Goal: Task Accomplishment & Management: Complete application form

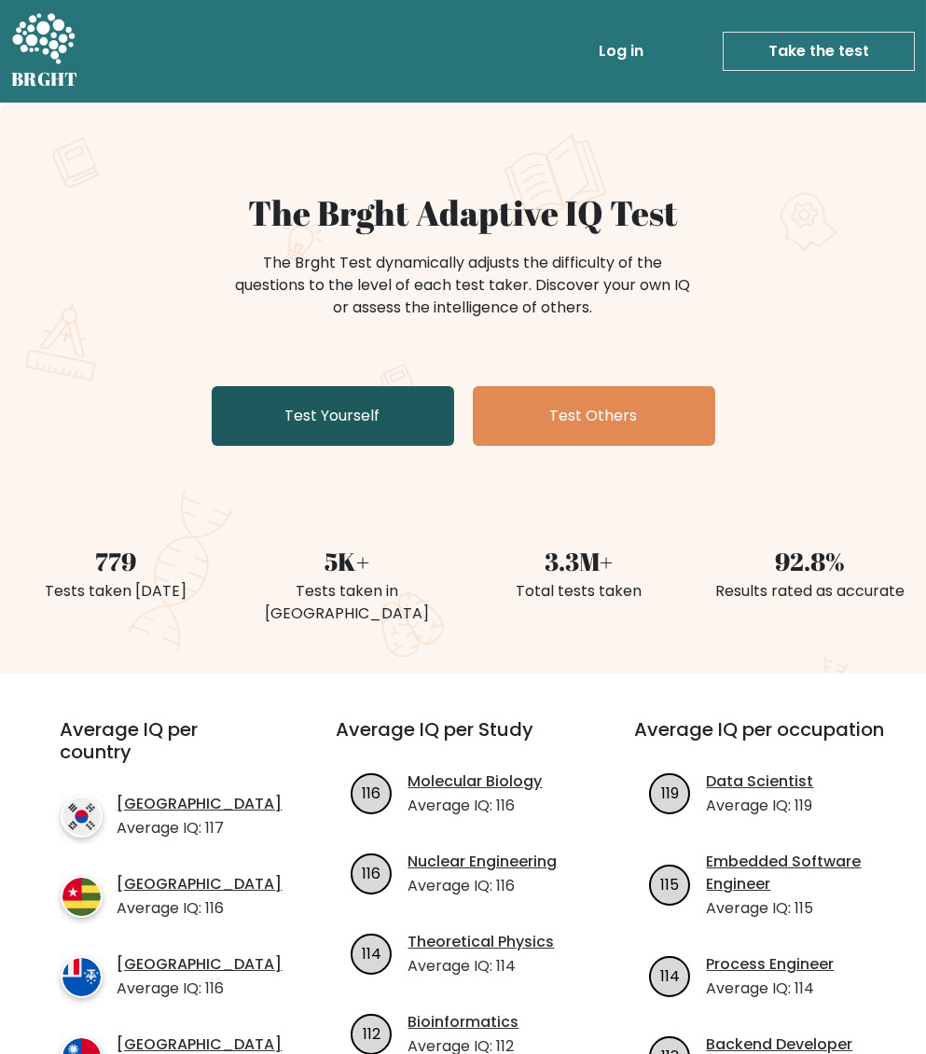
click at [372, 406] on link "Test Yourself" at bounding box center [333, 416] width 242 height 60
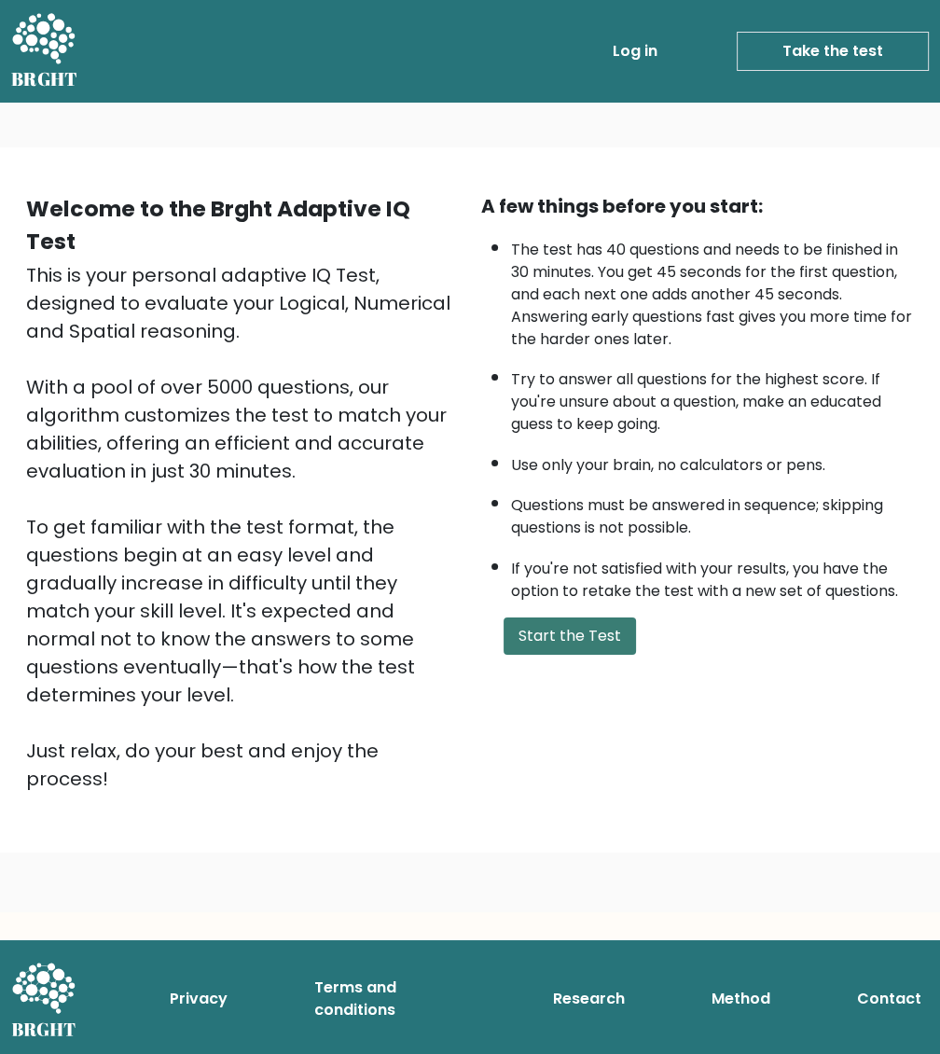
click at [581, 640] on button "Start the Test" at bounding box center [569, 635] width 132 height 37
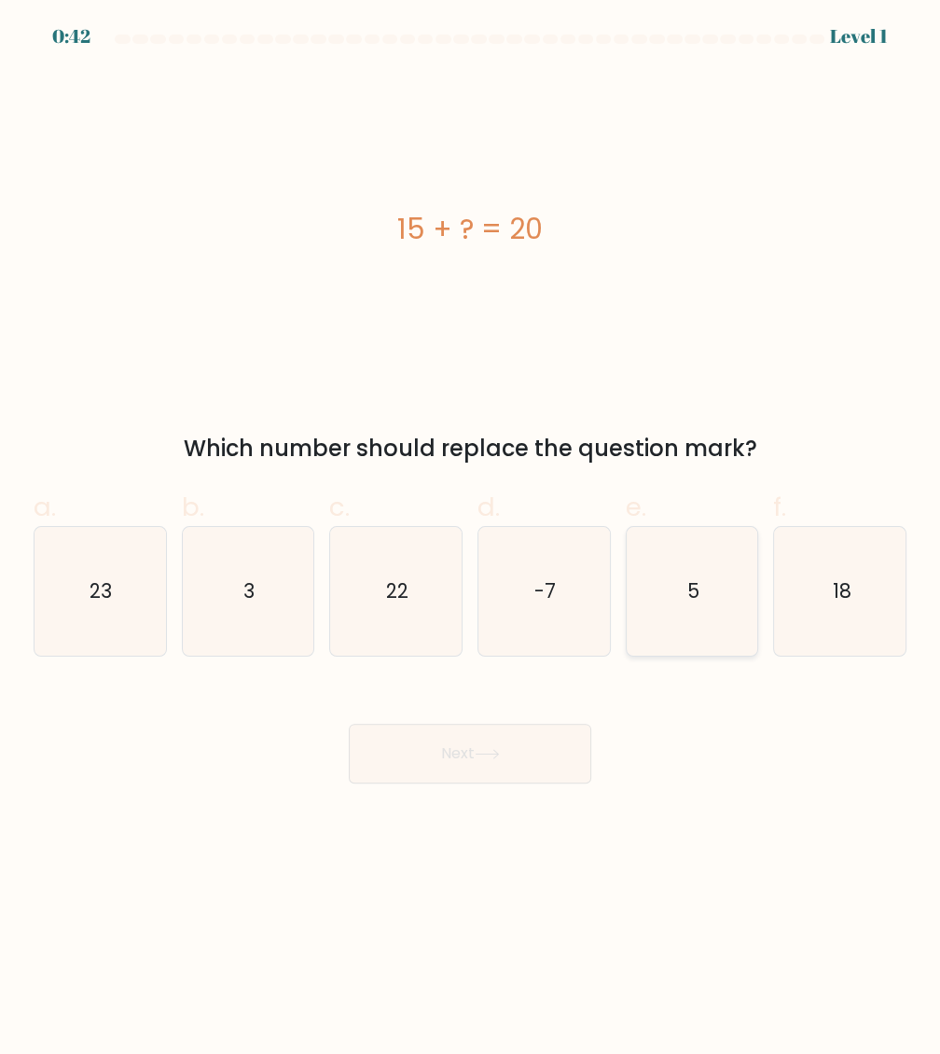
drag, startPoint x: 664, startPoint y: 602, endPoint x: 574, endPoint y: 708, distance: 138.2
click at [664, 604] on icon "5" at bounding box center [691, 591] width 129 height 129
click at [471, 539] on input "e. 5" at bounding box center [470, 533] width 1 height 12
radio input "true"
click at [528, 751] on button "Next" at bounding box center [470, 753] width 242 height 60
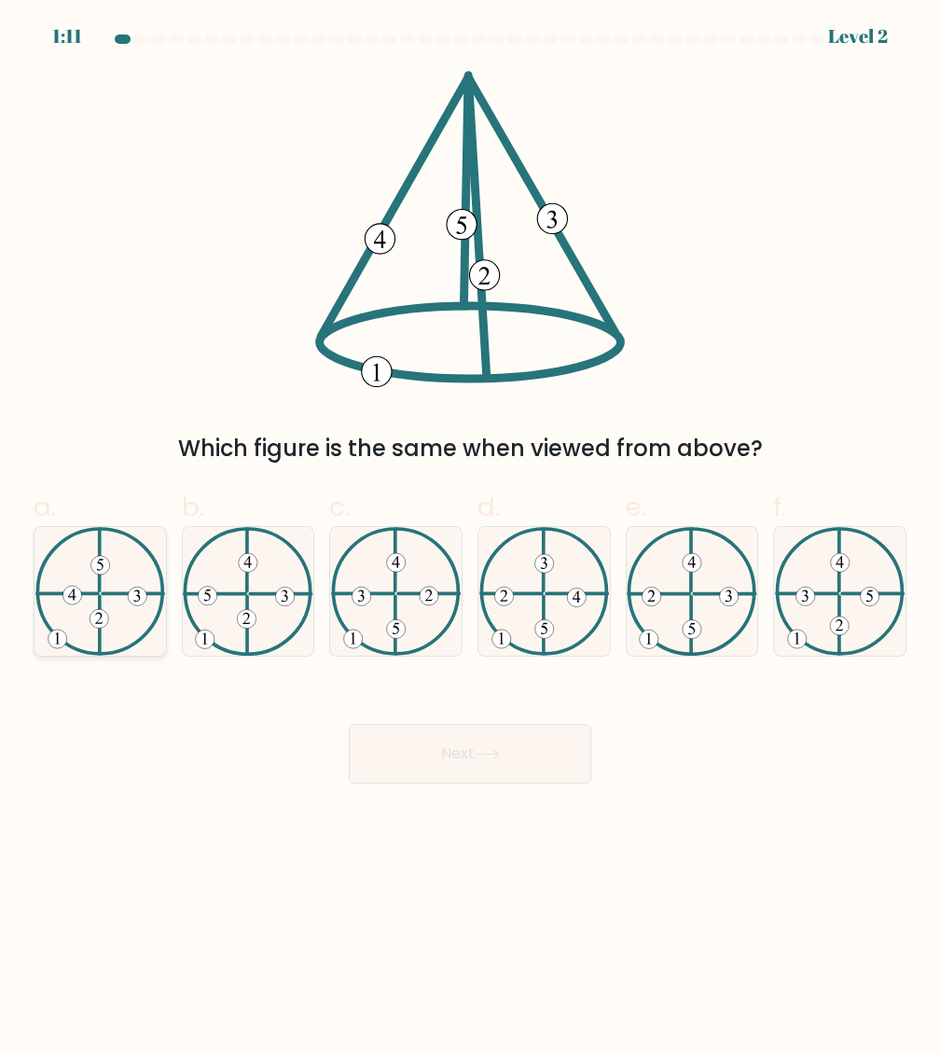
click at [88, 631] on icon at bounding box center [100, 591] width 130 height 129
click at [470, 539] on input "a." at bounding box center [470, 533] width 1 height 12
radio input "true"
click at [531, 764] on button "Next" at bounding box center [470, 753] width 242 height 60
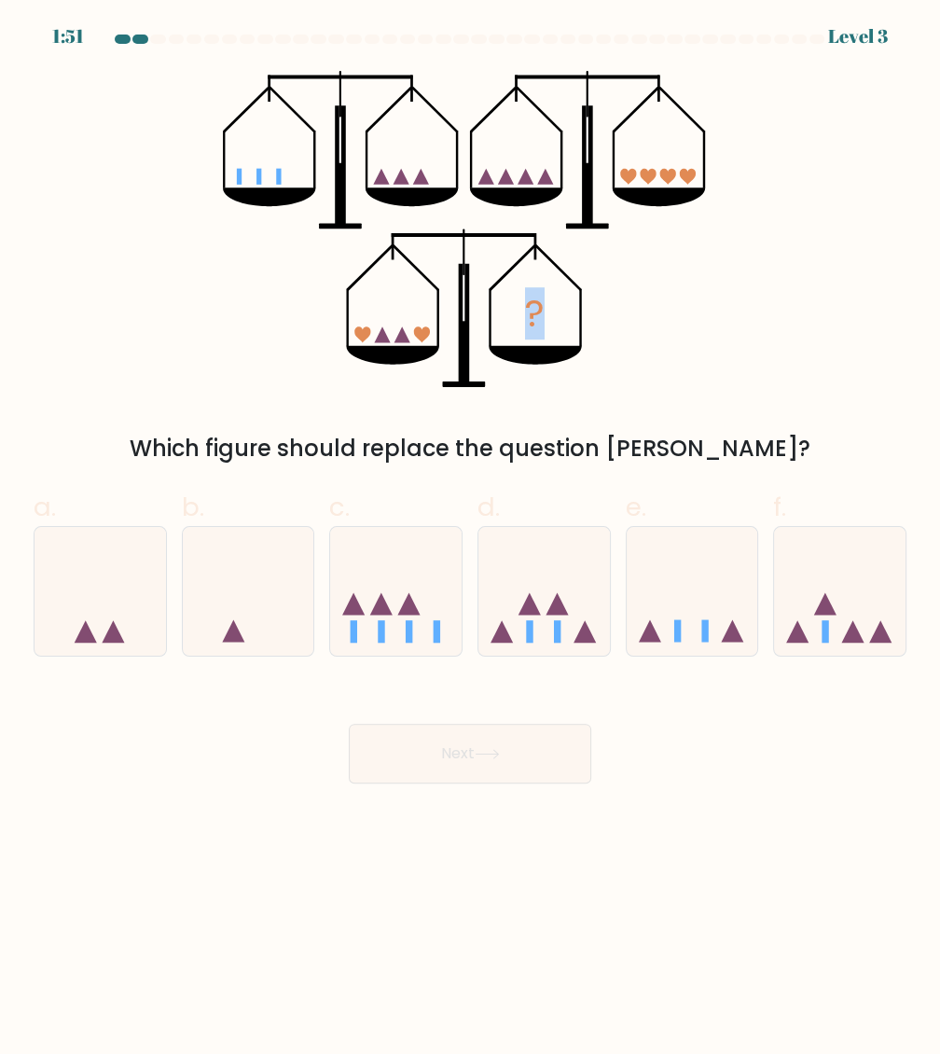
click at [578, 54] on form at bounding box center [470, 408] width 940 height 749
click at [699, 590] on icon at bounding box center [692, 591] width 131 height 109
click at [471, 539] on input "e." at bounding box center [470, 533] width 1 height 12
radio input "true"
click at [466, 759] on button "Next" at bounding box center [470, 753] width 242 height 60
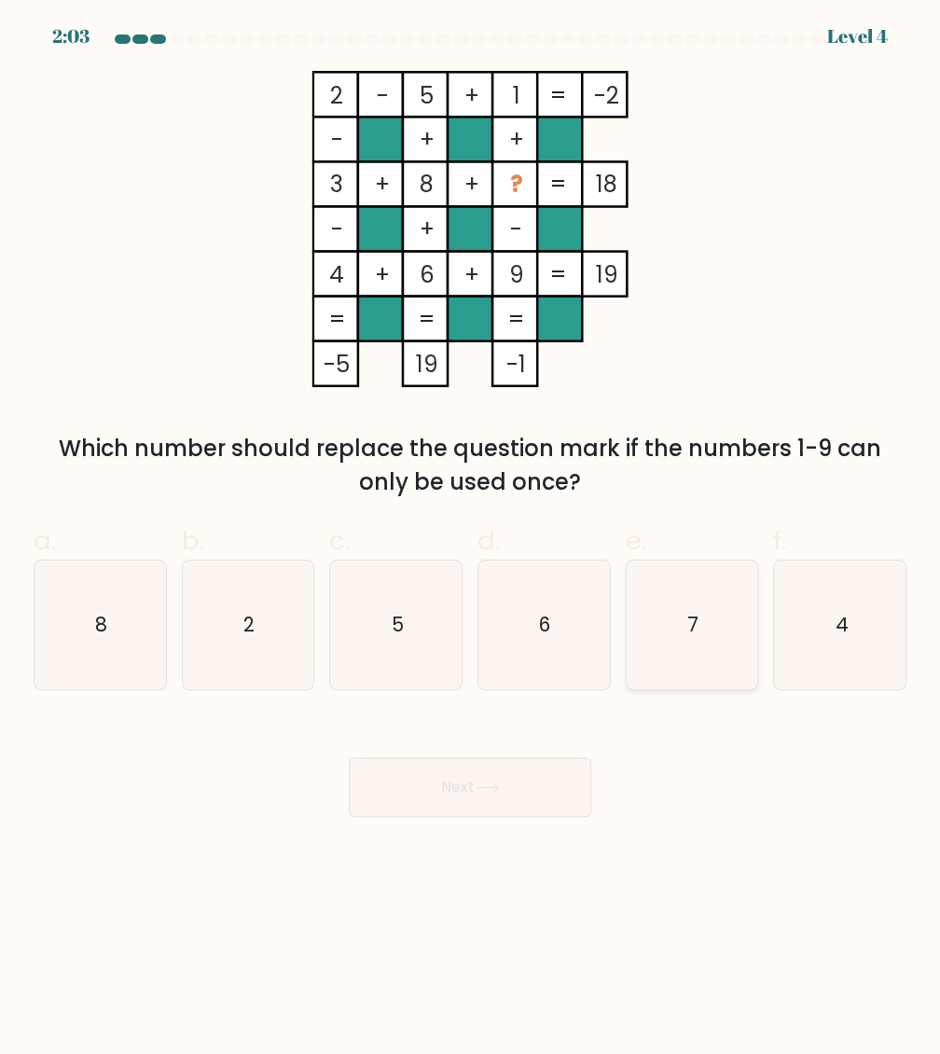
click at [661, 568] on icon "7" at bounding box center [691, 624] width 129 height 129
click at [471, 539] on input "e. 7" at bounding box center [470, 533] width 1 height 12
radio input "true"
click at [515, 758] on button "Next" at bounding box center [470, 787] width 242 height 60
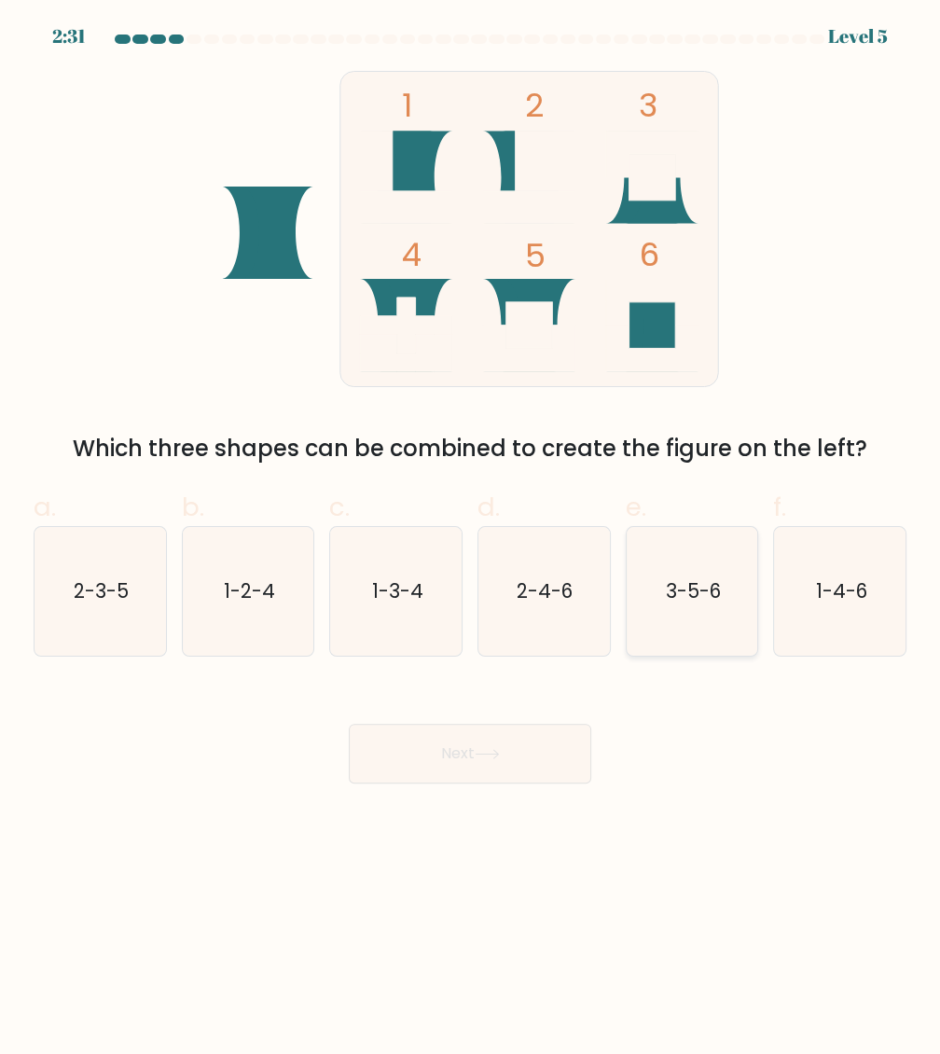
click at [656, 614] on icon "3-5-6" at bounding box center [691, 591] width 129 height 129
click at [471, 539] on input "e. 3-5-6" at bounding box center [470, 533] width 1 height 12
radio input "true"
click at [476, 739] on button "Next" at bounding box center [470, 753] width 242 height 60
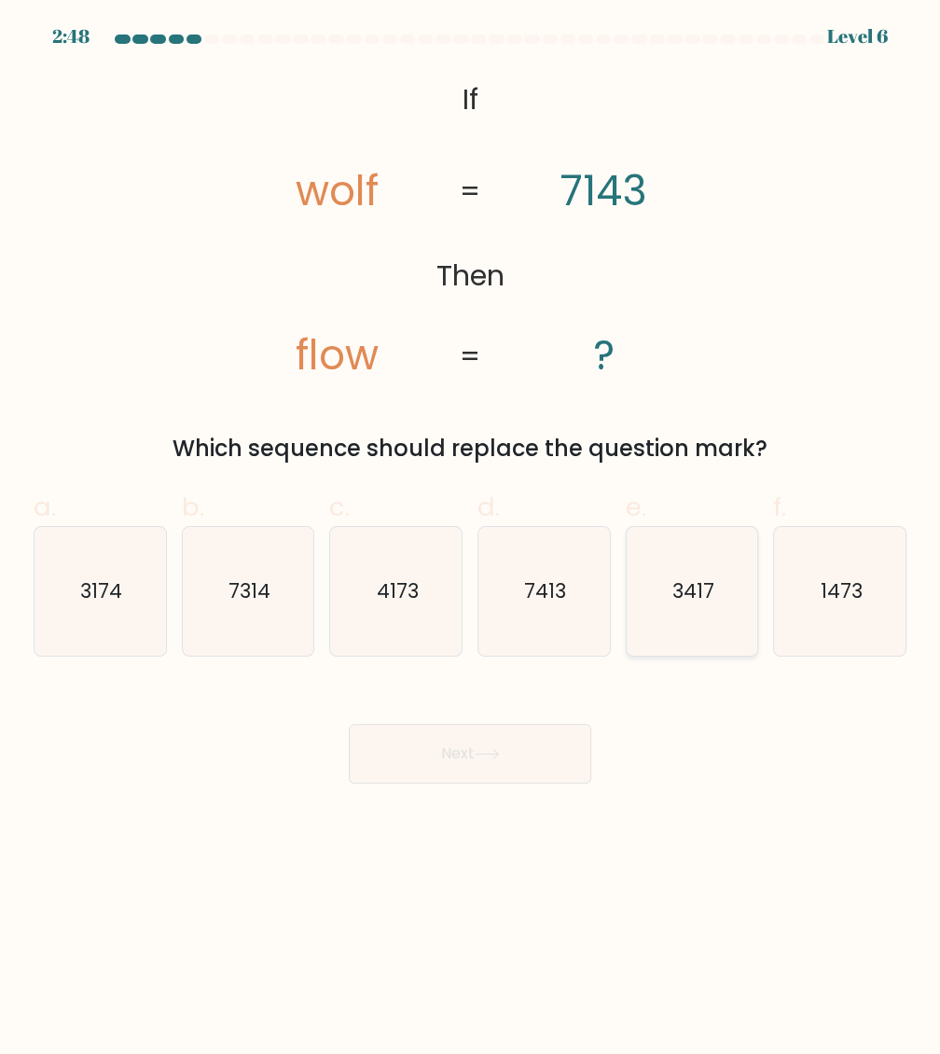
click at [690, 608] on icon "3417" at bounding box center [691, 591] width 129 height 129
click at [471, 539] on input "e. 3417" at bounding box center [470, 533] width 1 height 12
radio input "true"
click at [453, 751] on button "Next" at bounding box center [470, 753] width 242 height 60
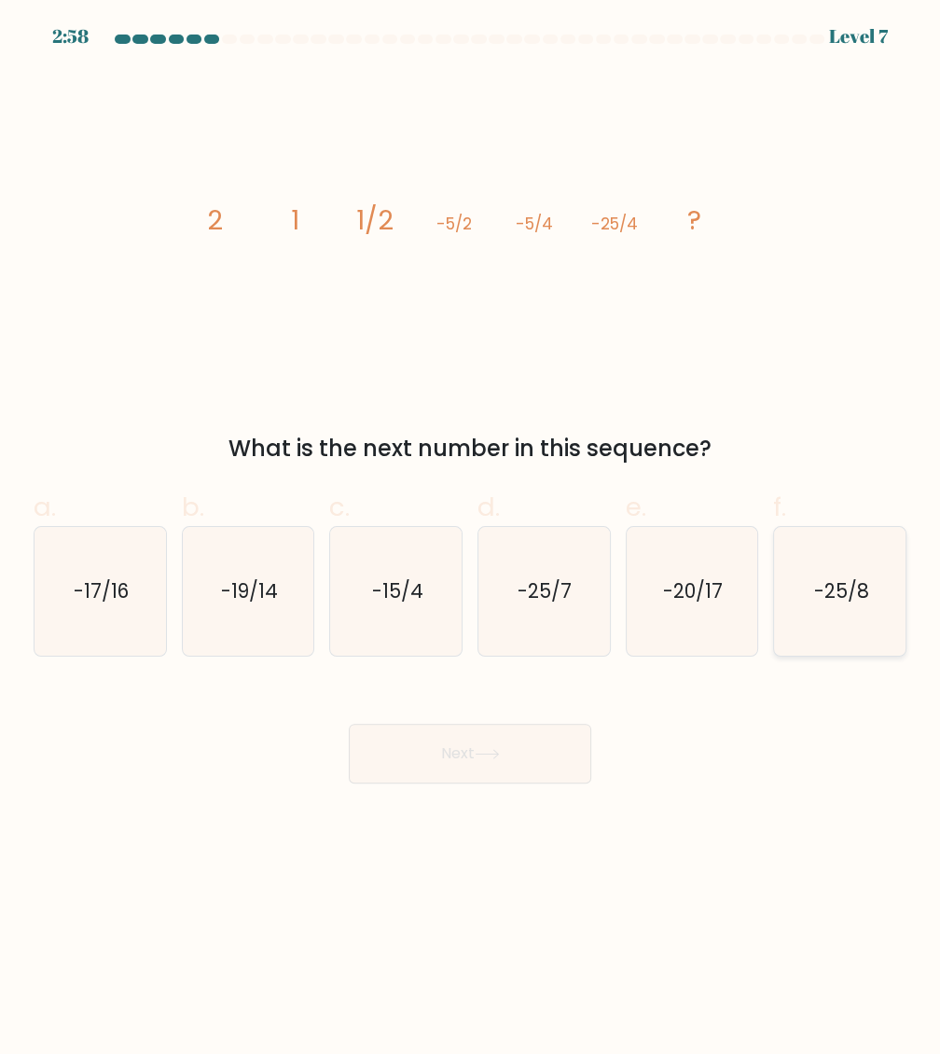
click at [845, 592] on text "-25/8" at bounding box center [840, 590] width 55 height 27
click at [471, 539] on input "f. -25/8" at bounding box center [470, 533] width 1 height 12
radio input "true"
click at [553, 768] on button "Next" at bounding box center [470, 753] width 242 height 60
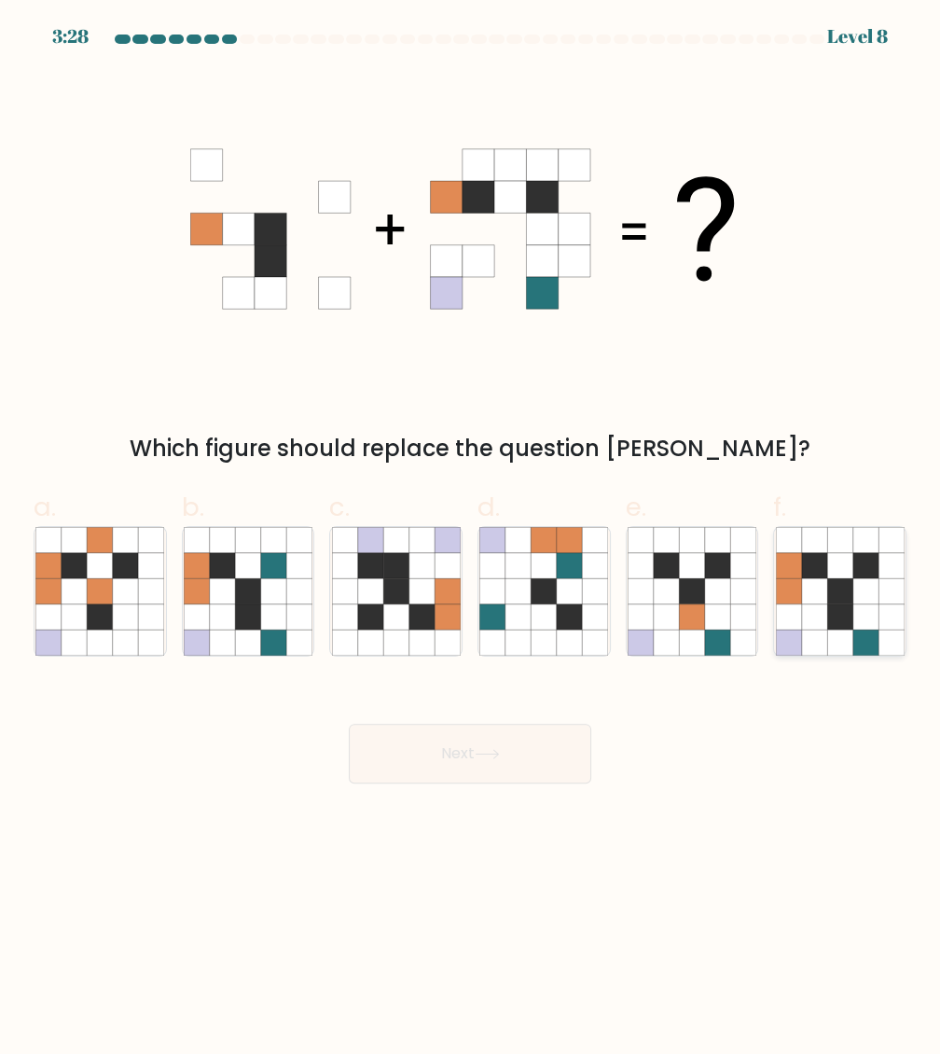
click at [817, 632] on icon at bounding box center [813, 642] width 25 height 25
click at [471, 539] on input "f." at bounding box center [470, 533] width 1 height 12
radio input "true"
click at [504, 738] on button "Next" at bounding box center [470, 753] width 242 height 60
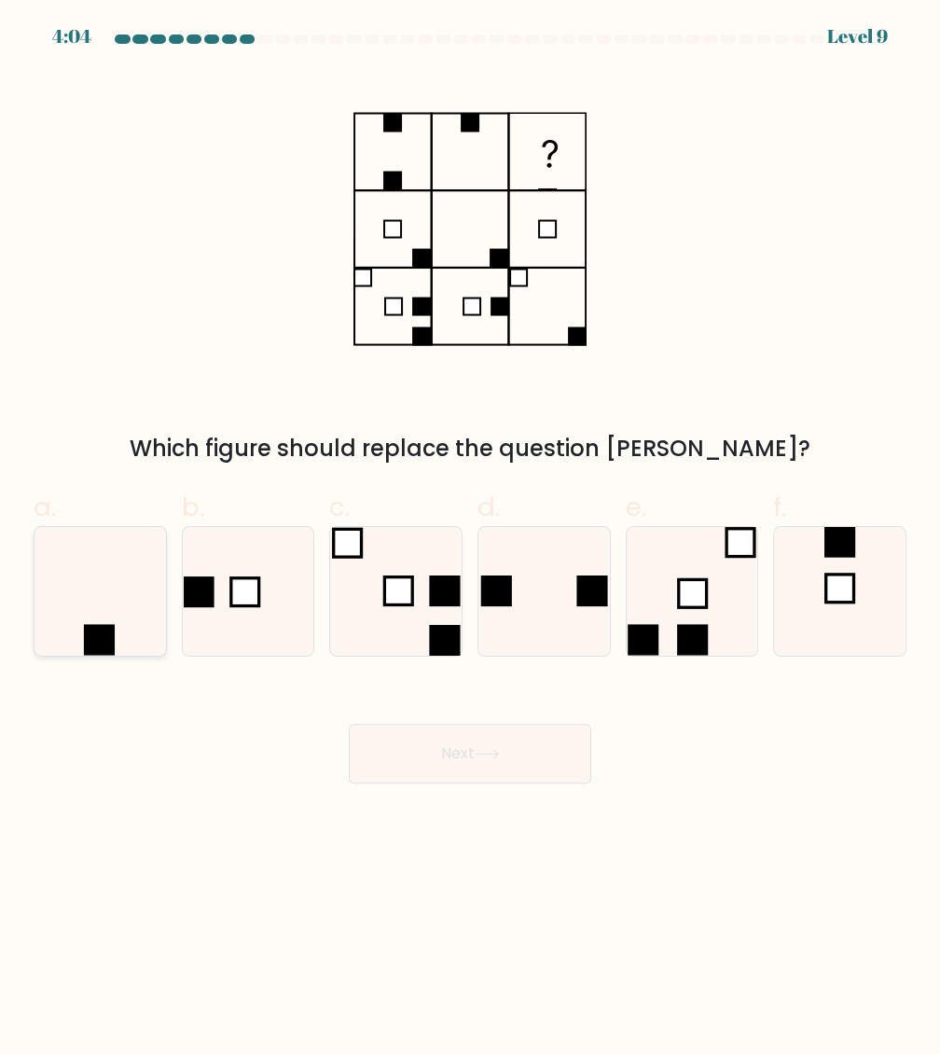
click at [91, 654] on rect at bounding box center [99, 640] width 31 height 31
click at [470, 539] on input "a." at bounding box center [470, 533] width 1 height 12
radio input "true"
click at [367, 757] on button "Next" at bounding box center [470, 753] width 242 height 60
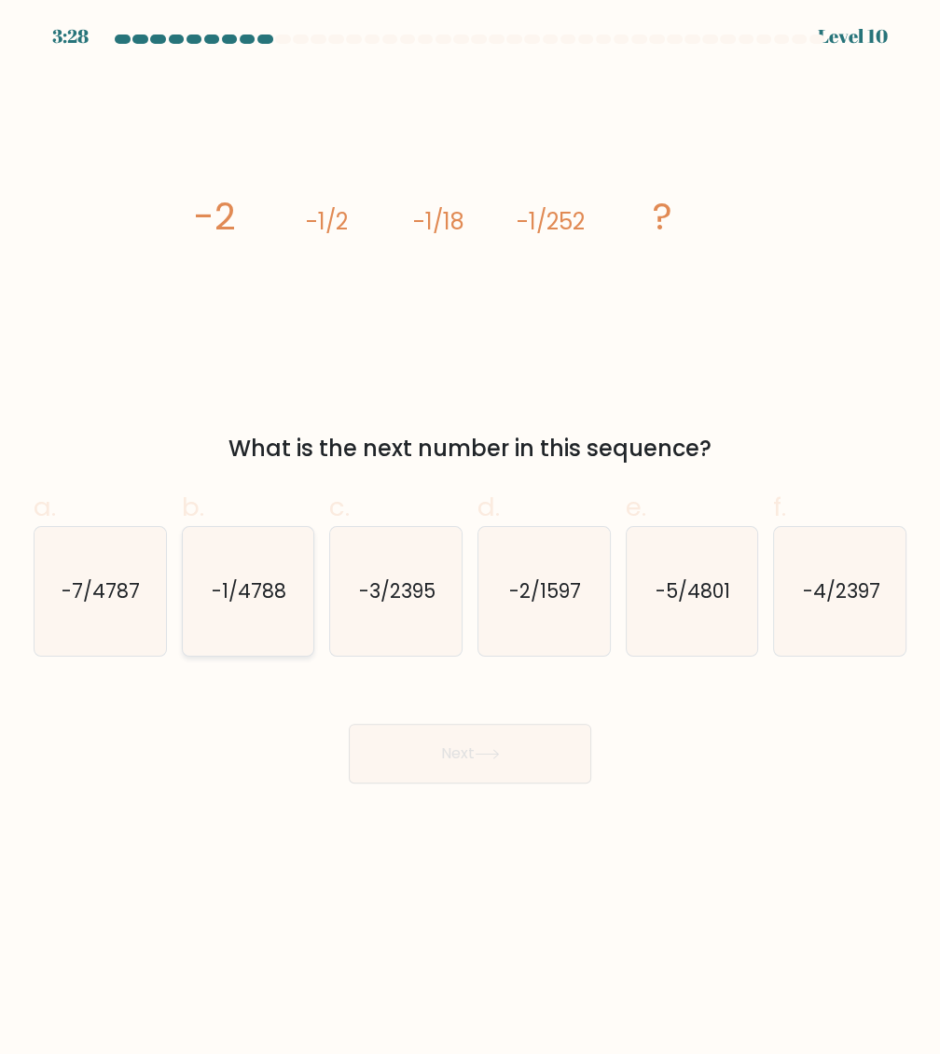
click at [256, 608] on icon "-1/4788" at bounding box center [248, 591] width 129 height 129
click at [470, 539] on input "b. -1/4788" at bounding box center [470, 533] width 1 height 12
radio input "true"
click at [489, 777] on button "Next" at bounding box center [470, 753] width 242 height 60
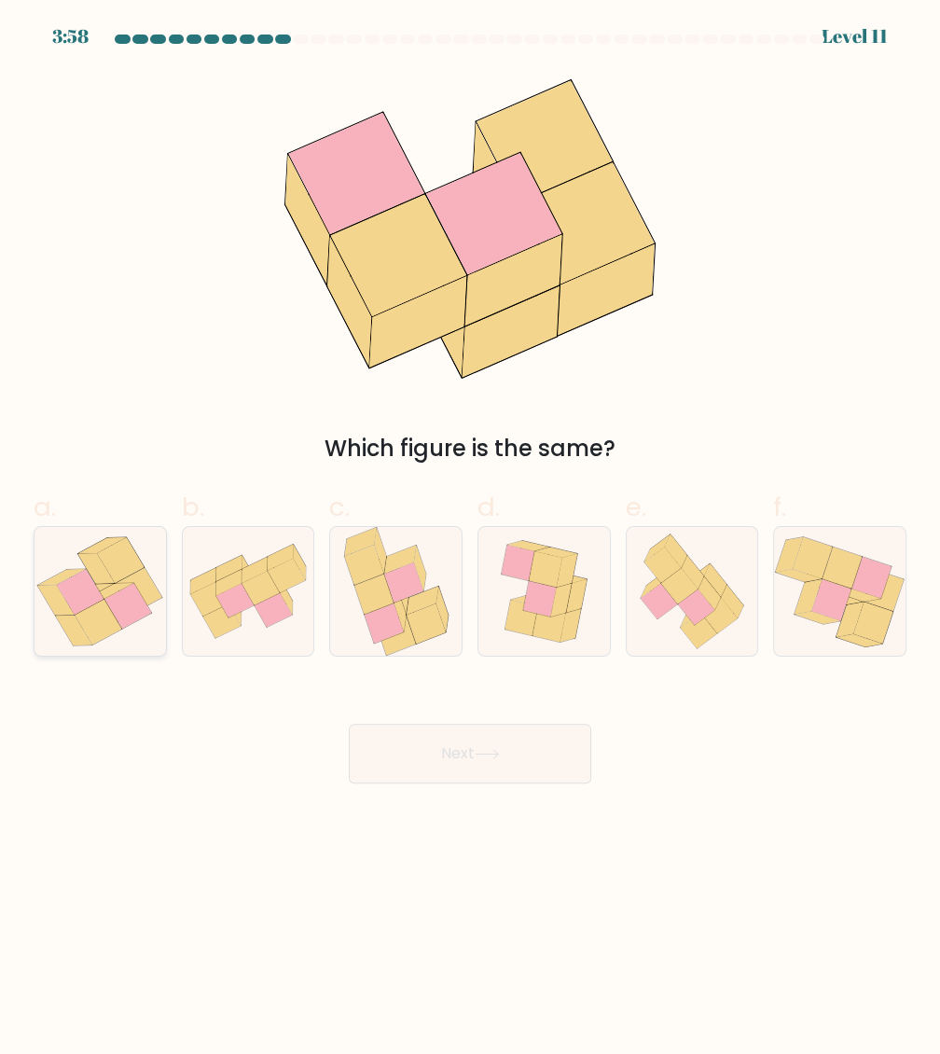
click at [102, 619] on icon at bounding box center [98, 622] width 47 height 46
click at [470, 539] on input "a." at bounding box center [470, 533] width 1 height 12
radio input "true"
click at [391, 772] on button "Next" at bounding box center [470, 753] width 242 height 60
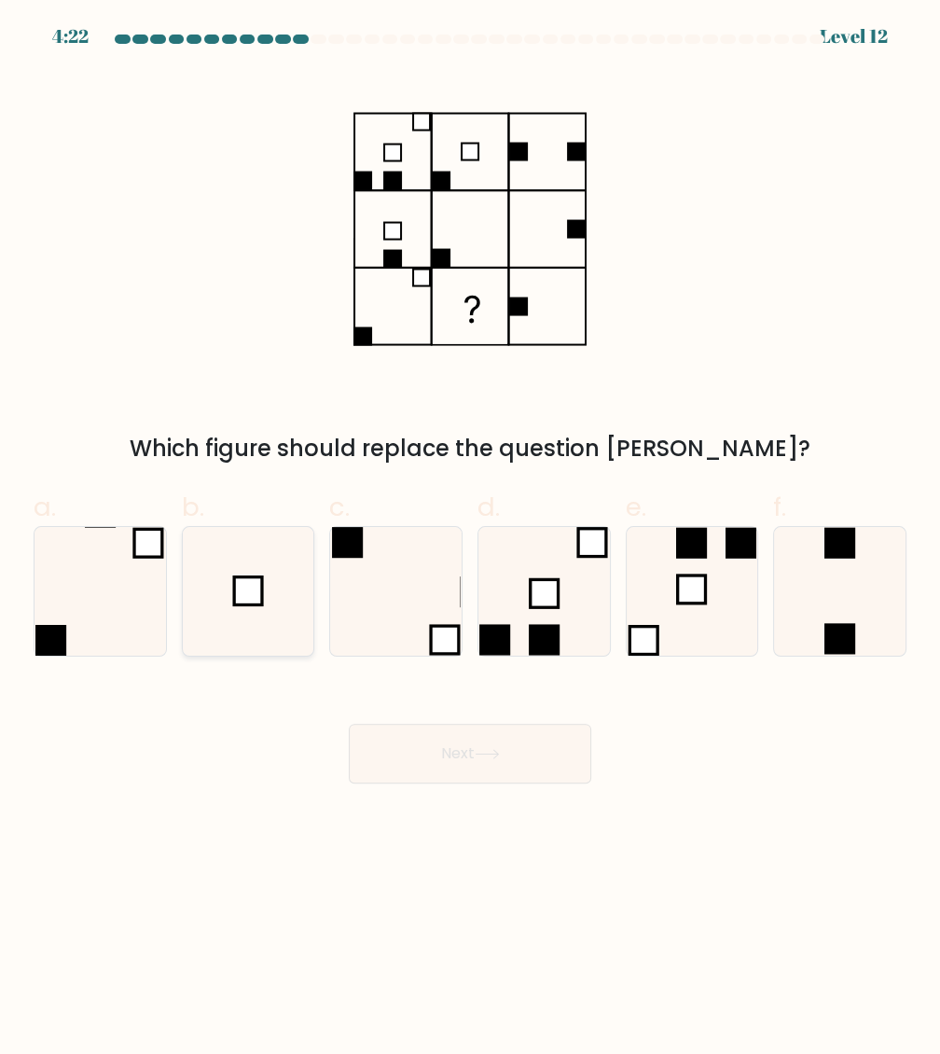
click at [215, 557] on icon at bounding box center [248, 591] width 129 height 129
click at [470, 539] on input "b." at bounding box center [470, 533] width 1 height 12
radio input "true"
click at [528, 737] on button "Next" at bounding box center [470, 753] width 242 height 60
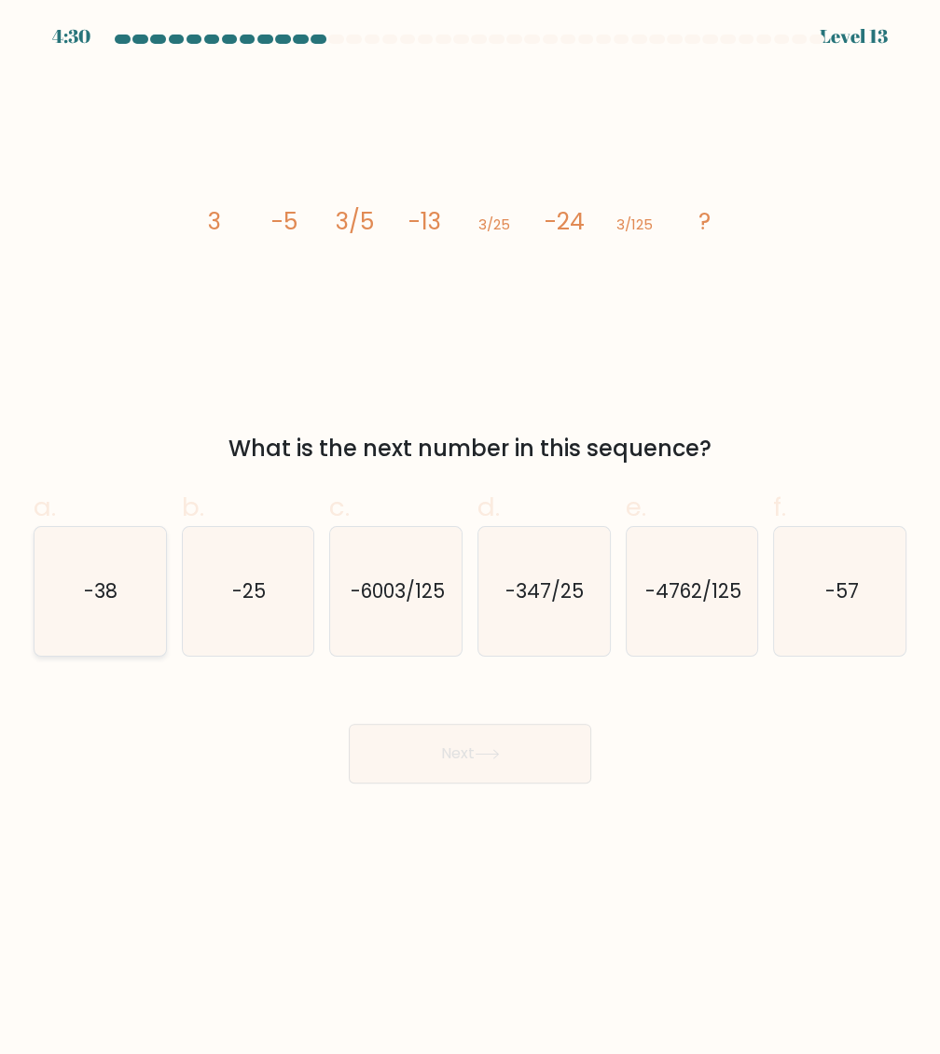
click at [110, 595] on text "-38" at bounding box center [102, 590] width 34 height 27
click at [470, 539] on input "a. -38" at bounding box center [470, 533] width 1 height 12
radio input "true"
click at [406, 751] on button "Next" at bounding box center [470, 753] width 242 height 60
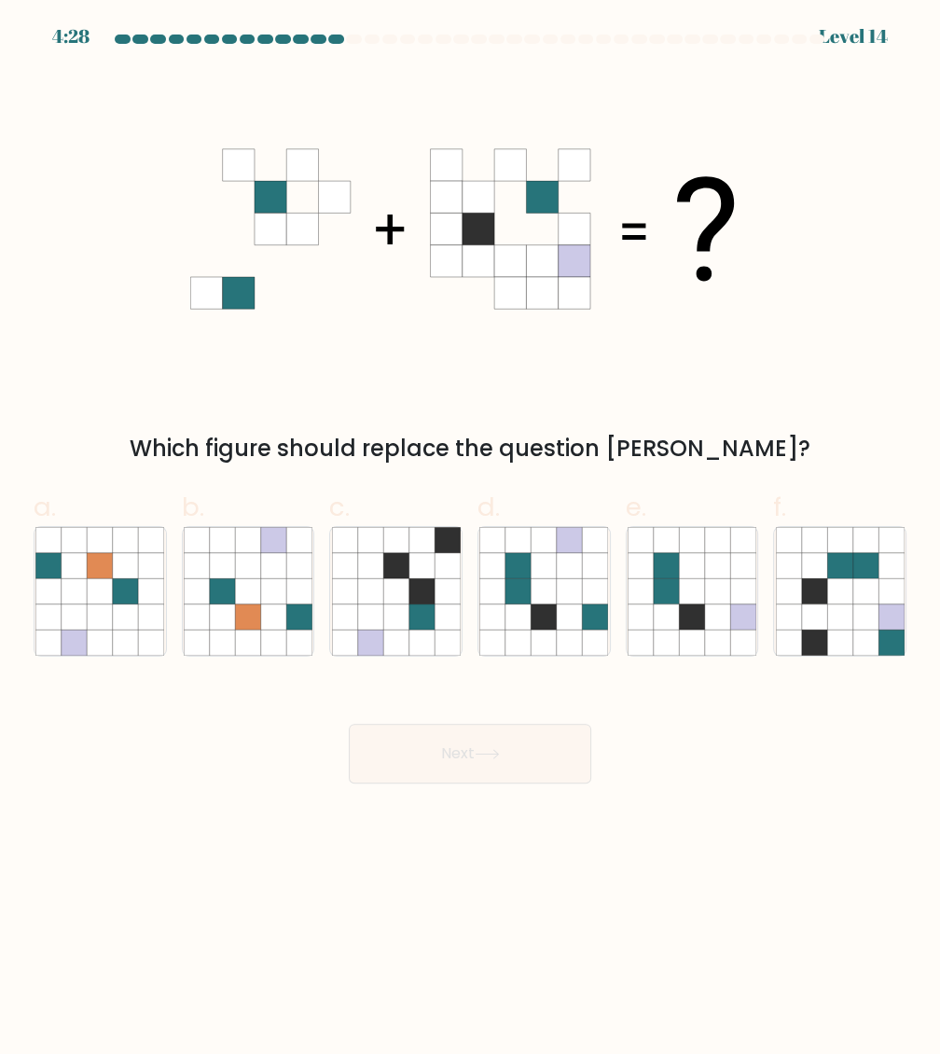
click at [406, 751] on button "Next" at bounding box center [470, 753] width 242 height 60
click at [688, 422] on div "Which figure should replace the question [PERSON_NAME]?" at bounding box center [469, 268] width 895 height 394
click at [574, 573] on icon at bounding box center [569, 565] width 25 height 25
click at [471, 539] on input "d." at bounding box center [470, 533] width 1 height 12
radio input "true"
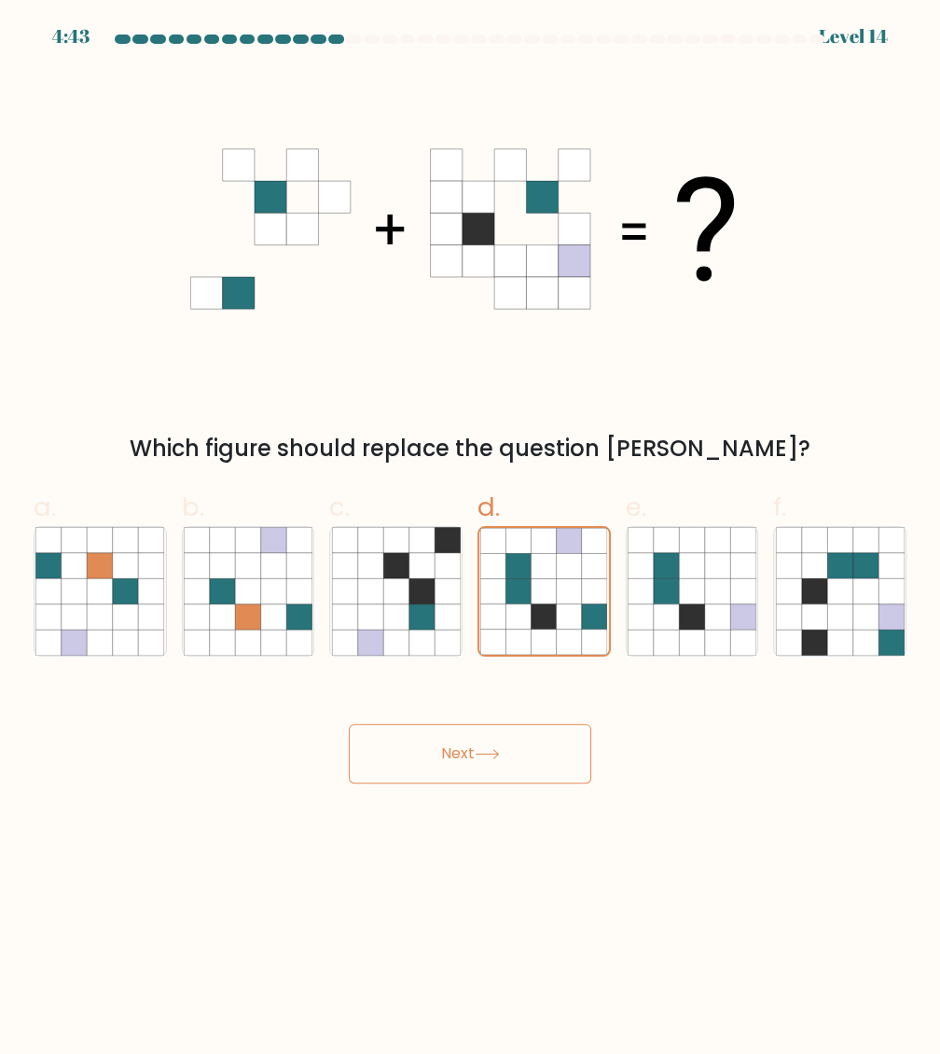
click at [549, 729] on button "Next" at bounding box center [470, 753] width 242 height 60
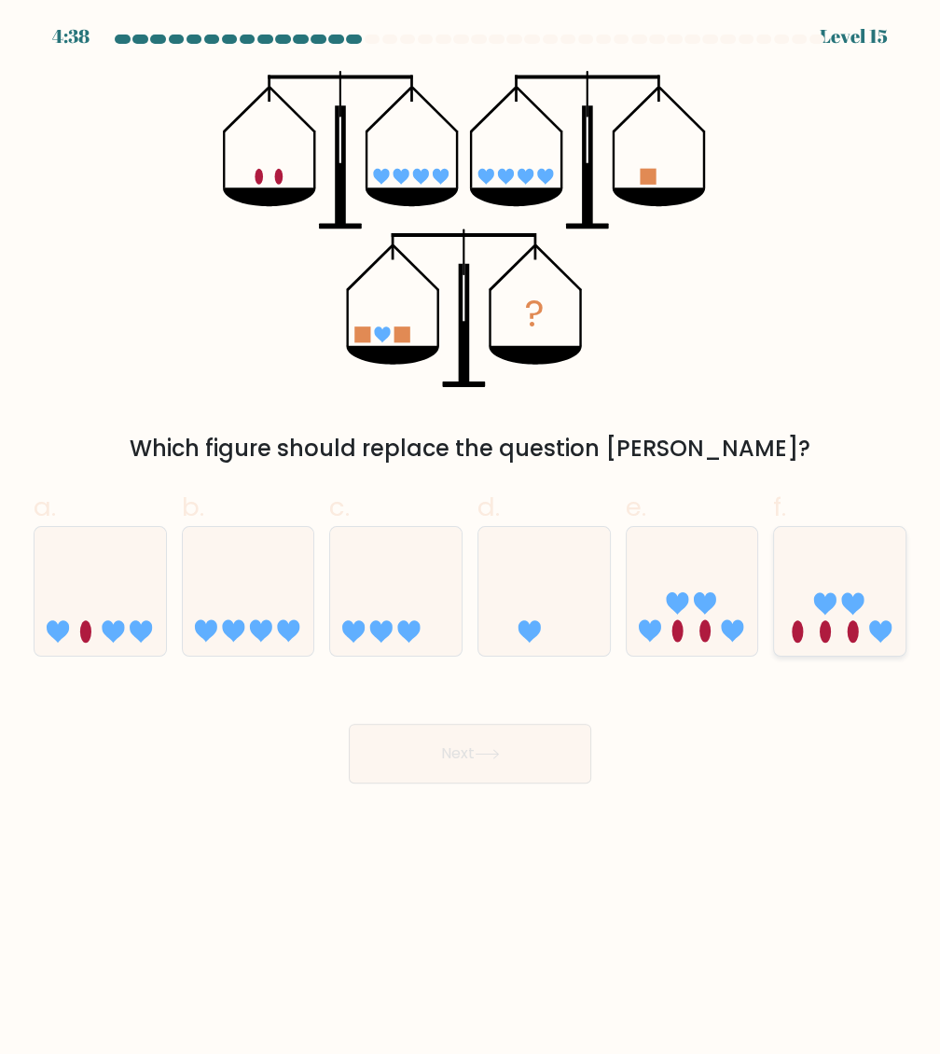
click at [861, 580] on icon at bounding box center [839, 591] width 131 height 109
click at [471, 539] on input "f." at bounding box center [470, 533] width 1 height 12
radio input "true"
click at [446, 766] on button "Next" at bounding box center [470, 753] width 242 height 60
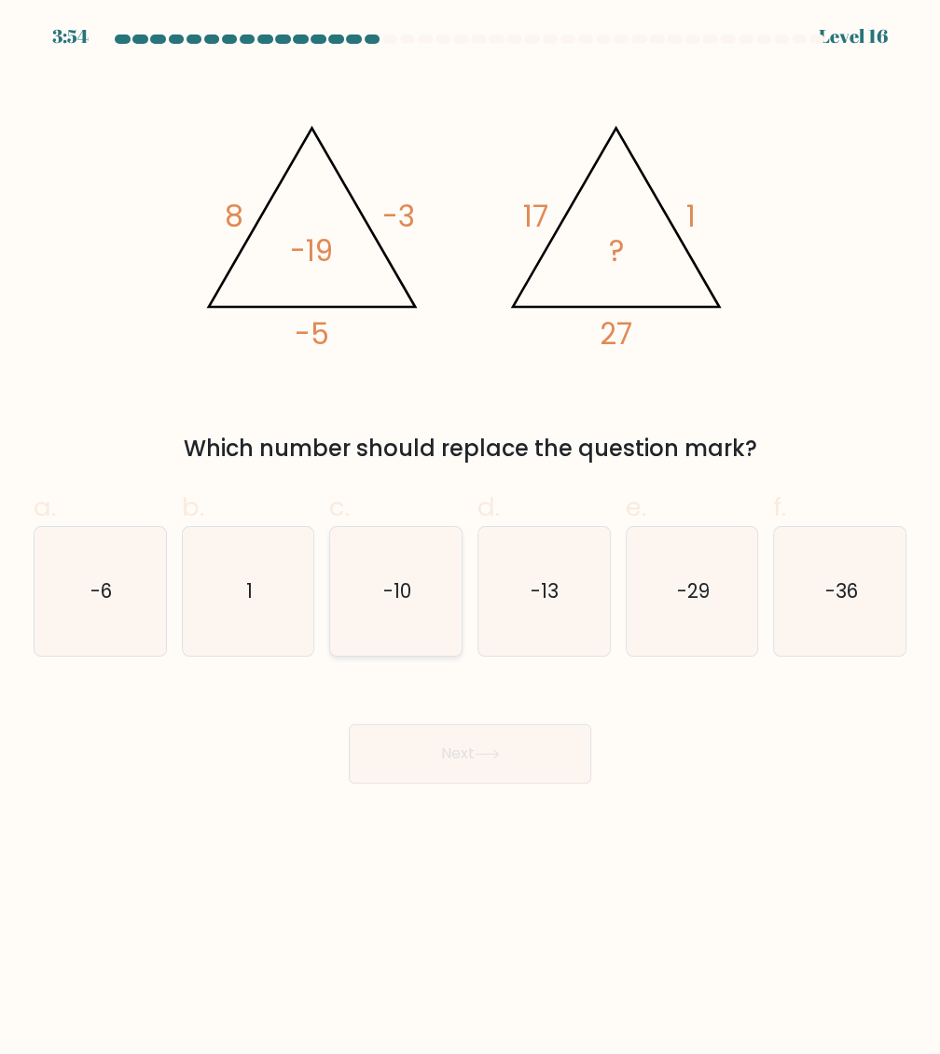
click at [441, 638] on icon "-10" at bounding box center [396, 591] width 129 height 129
click at [470, 539] on input "c. -10" at bounding box center [470, 533] width 1 height 12
radio input "true"
click at [476, 736] on button "Next" at bounding box center [470, 753] width 242 height 60
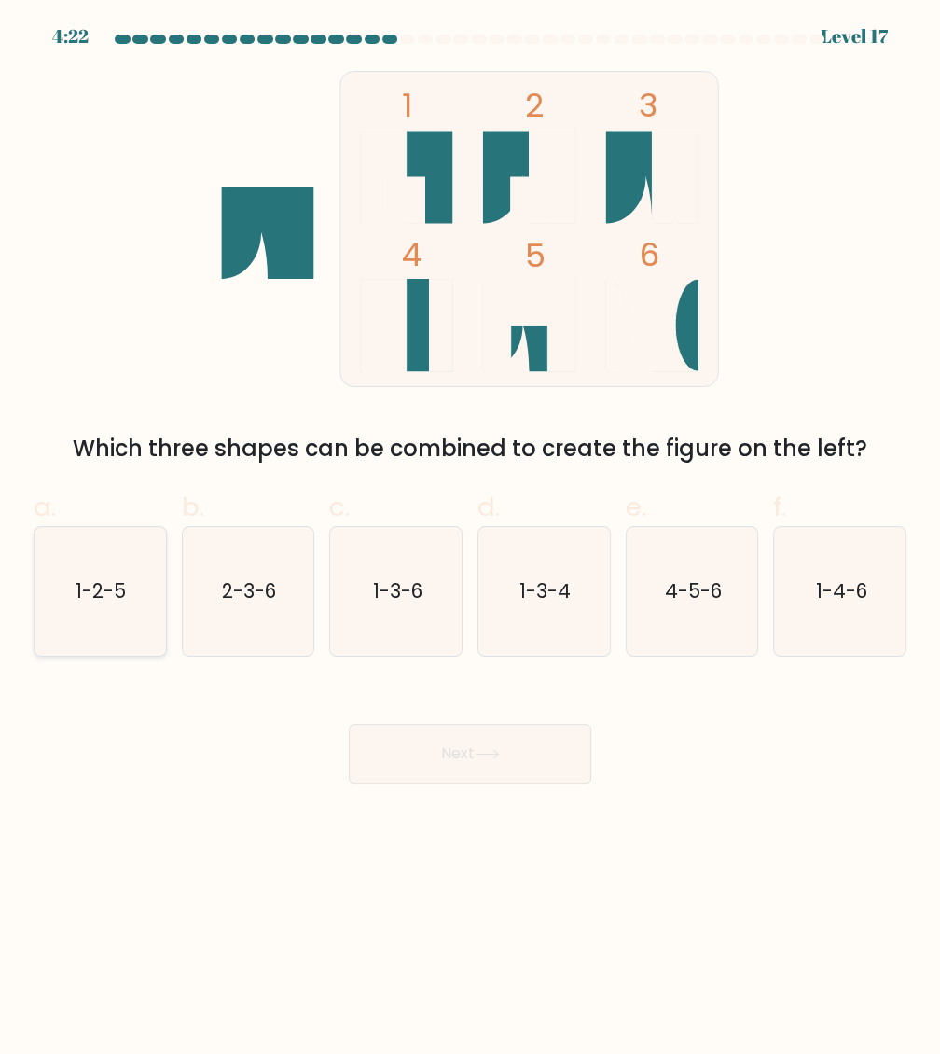
click at [111, 572] on icon "1-2-5" at bounding box center [99, 591] width 129 height 129
click at [470, 539] on input "a. 1-2-5" at bounding box center [470, 533] width 1 height 12
radio input "true"
click at [486, 739] on button "Next" at bounding box center [470, 753] width 242 height 60
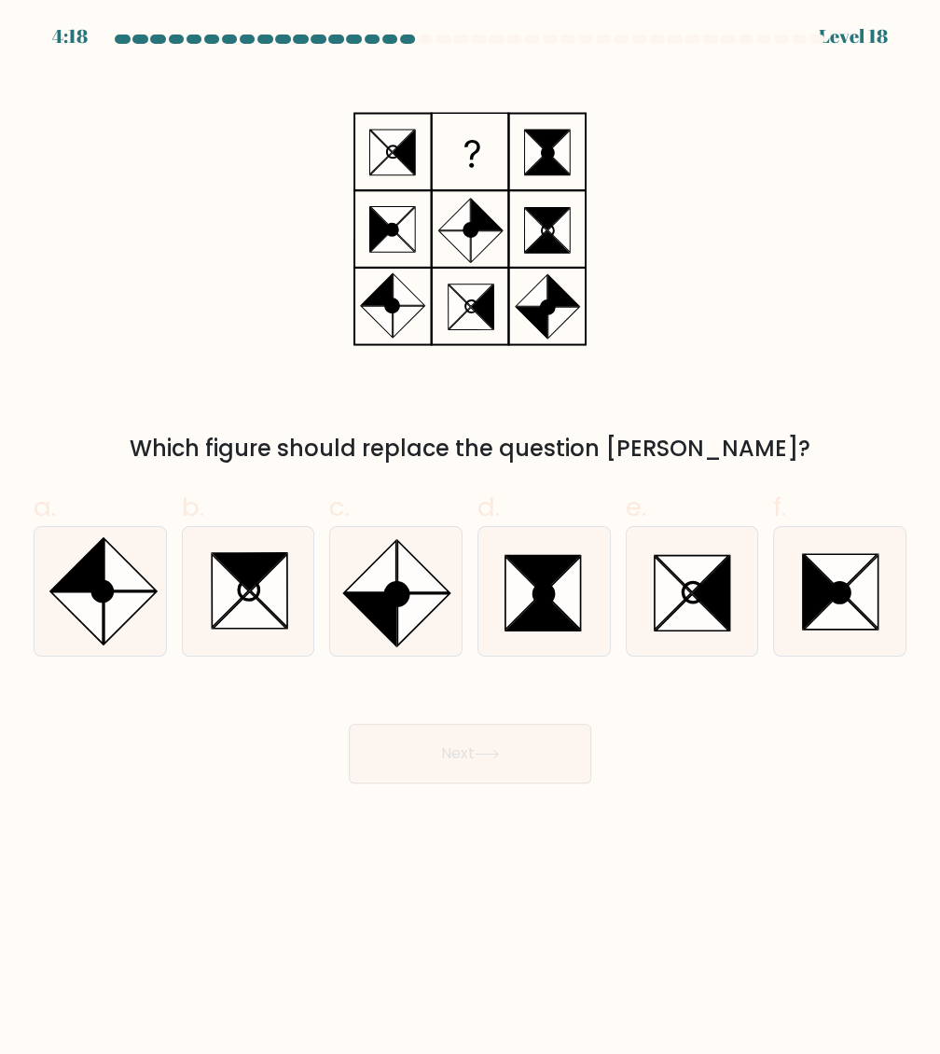
click at [487, 739] on button "Next" at bounding box center [470, 753] width 242 height 60
click at [572, 513] on label "d." at bounding box center [543, 572] width 133 height 169
click at [471, 527] on input "d." at bounding box center [470, 533] width 1 height 12
radio input "true"
click at [411, 555] on icon at bounding box center [422, 566] width 51 height 51
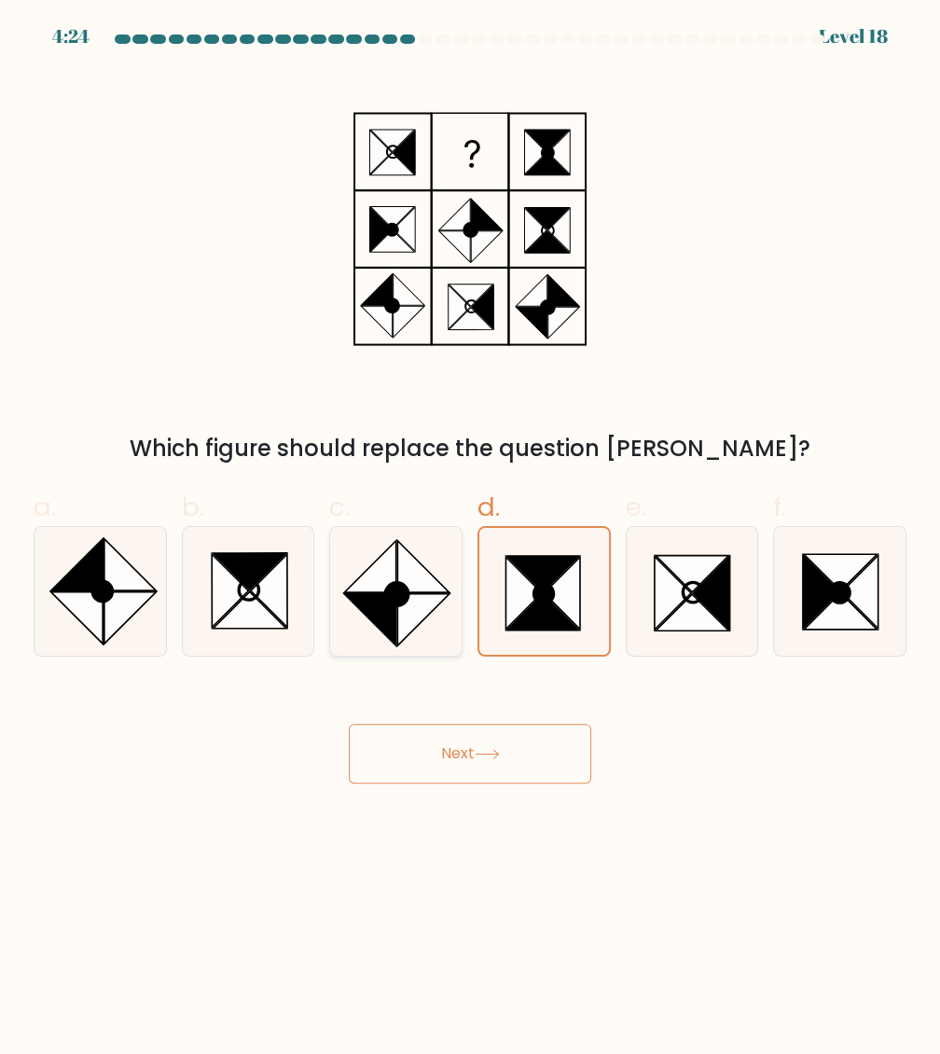
click at [470, 539] on input "c." at bounding box center [470, 533] width 1 height 12
radio input "true"
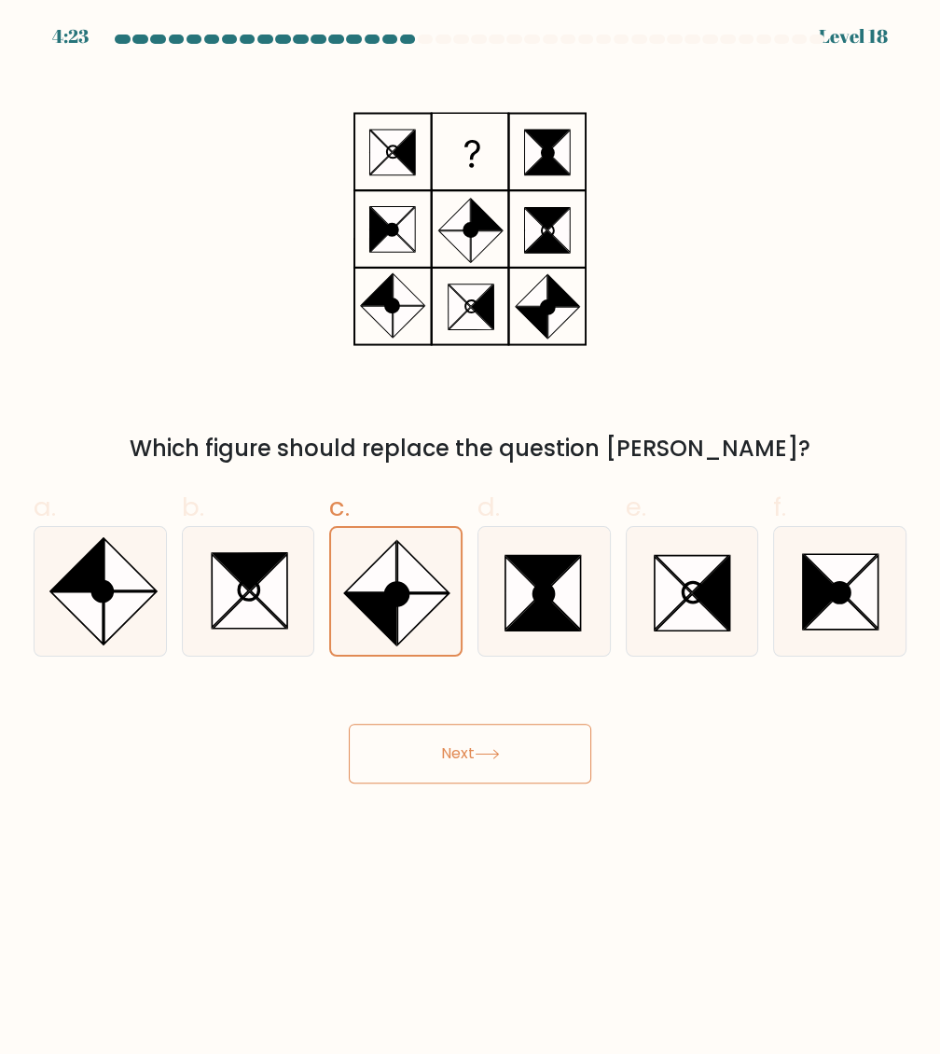
click at [489, 737] on button "Next" at bounding box center [470, 753] width 242 height 60
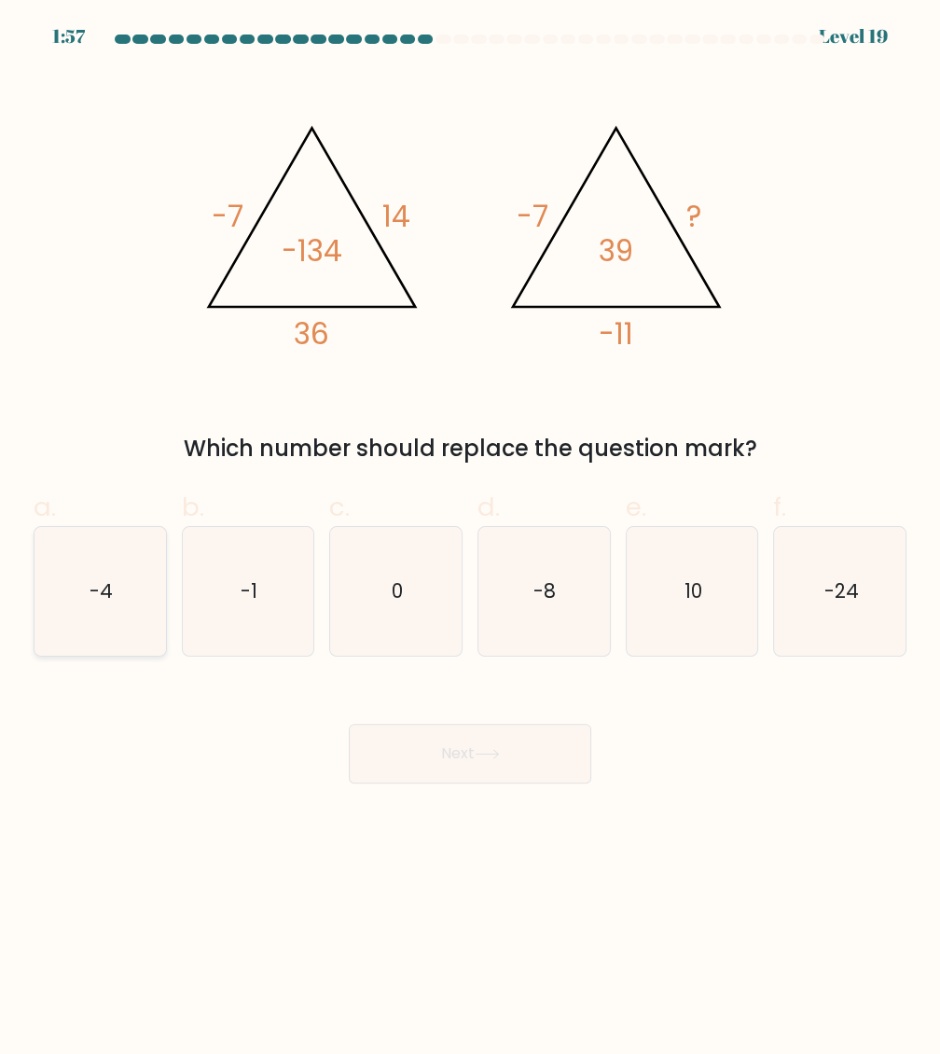
click at [90, 585] on text "-4" at bounding box center [101, 590] width 23 height 27
click at [470, 539] on input "a. -4" at bounding box center [470, 533] width 1 height 12
radio input "true"
click at [500, 758] on icon at bounding box center [487, 754] width 25 height 10
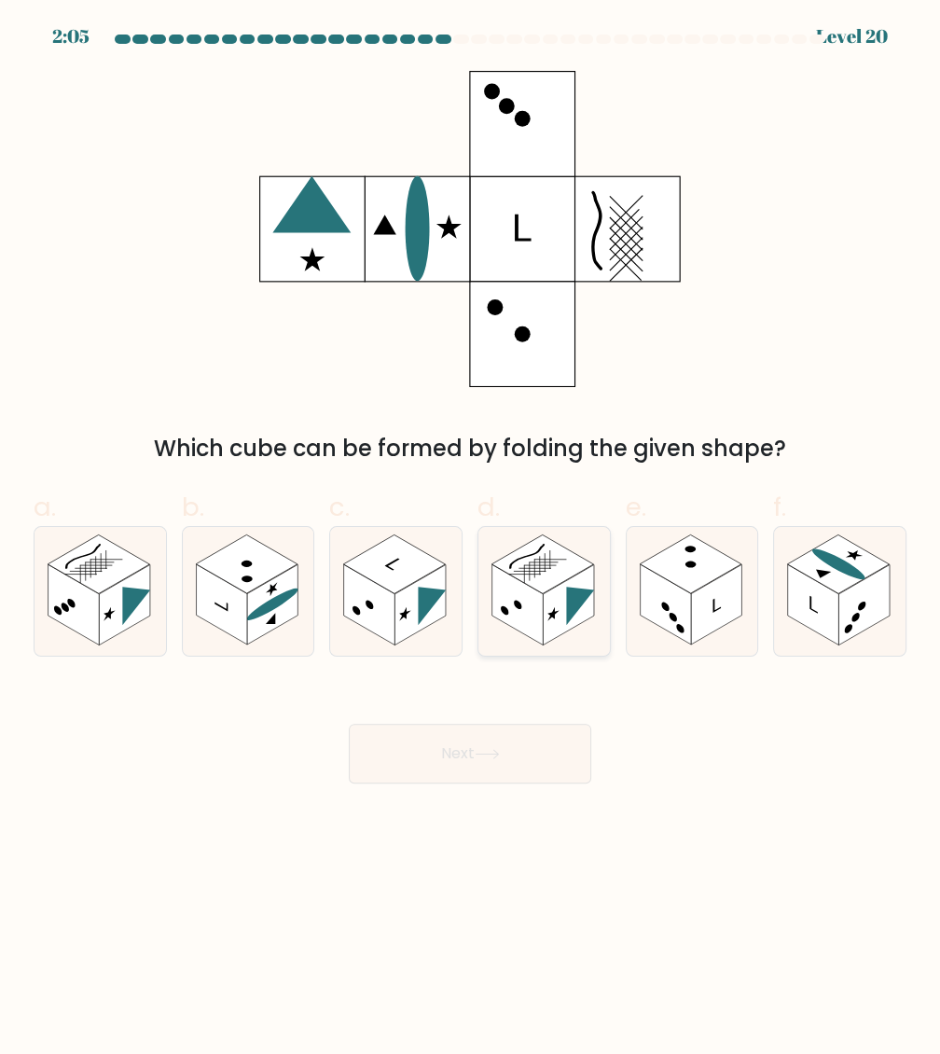
click at [551, 552] on rect at bounding box center [542, 564] width 102 height 59
click at [471, 539] on input "d." at bounding box center [470, 533] width 1 height 12
radio input "true"
click at [448, 734] on button "Next" at bounding box center [470, 753] width 242 height 60
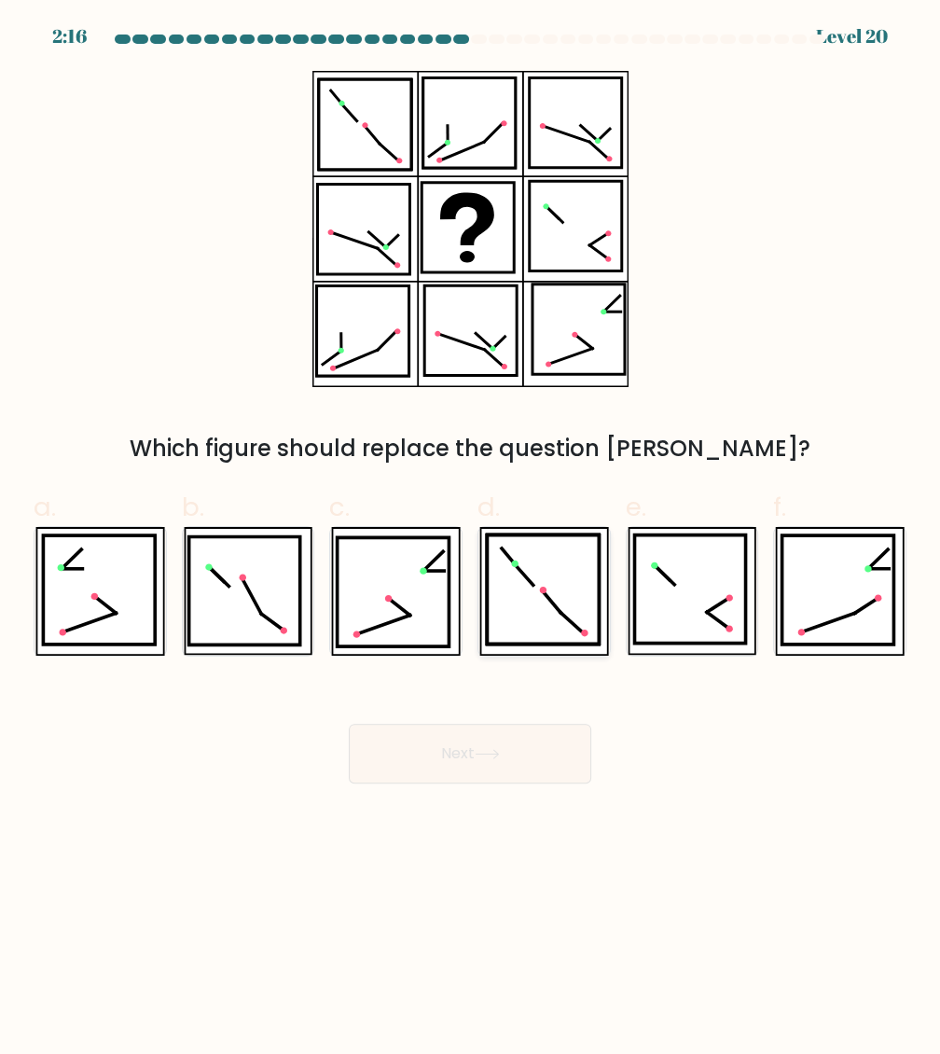
click at [548, 610] on icon at bounding box center [543, 589] width 112 height 109
click at [471, 539] on input "d." at bounding box center [470, 533] width 1 height 12
radio input "true"
click at [554, 739] on button "Next" at bounding box center [470, 753] width 242 height 60
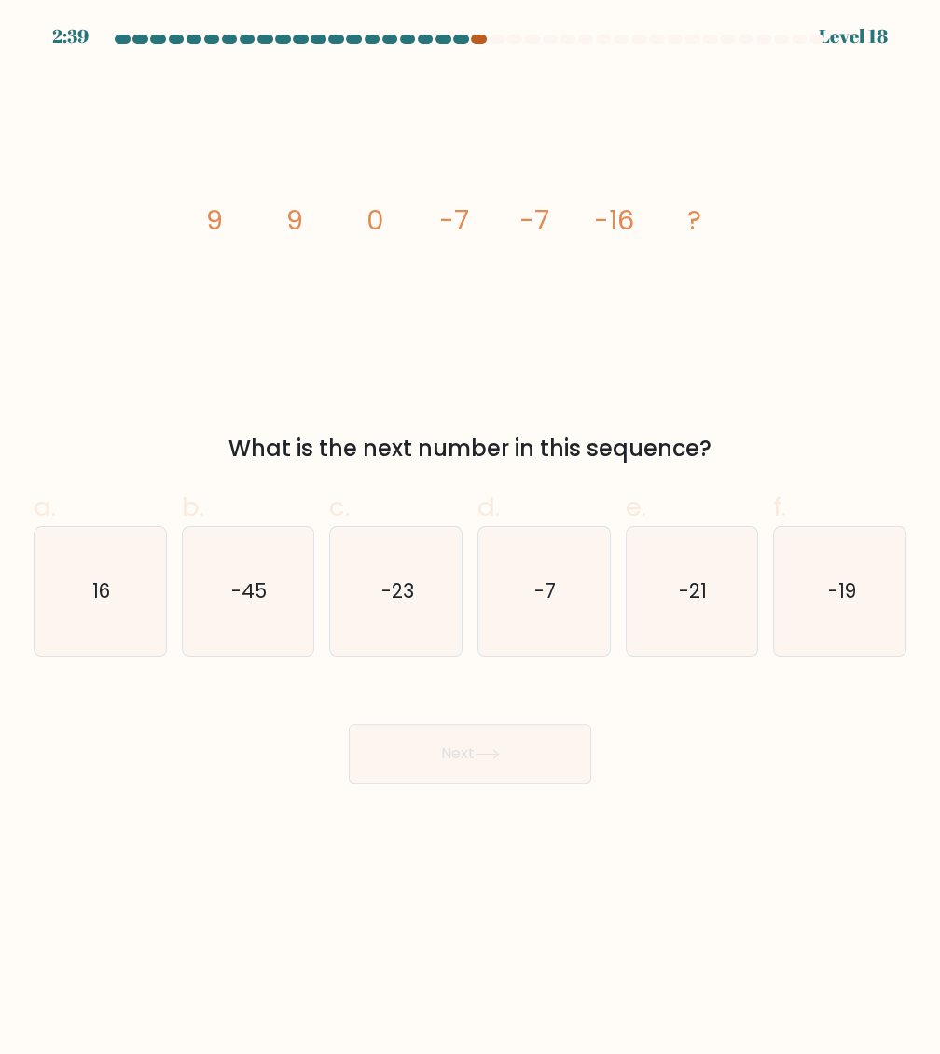
click at [476, 43] on div at bounding box center [479, 38] width 16 height 9
click at [402, 593] on text "-23" at bounding box center [397, 590] width 33 height 27
click at [470, 539] on input "c. -23" at bounding box center [470, 533] width 1 height 12
radio input "true"
click at [472, 739] on button "Next" at bounding box center [470, 753] width 242 height 60
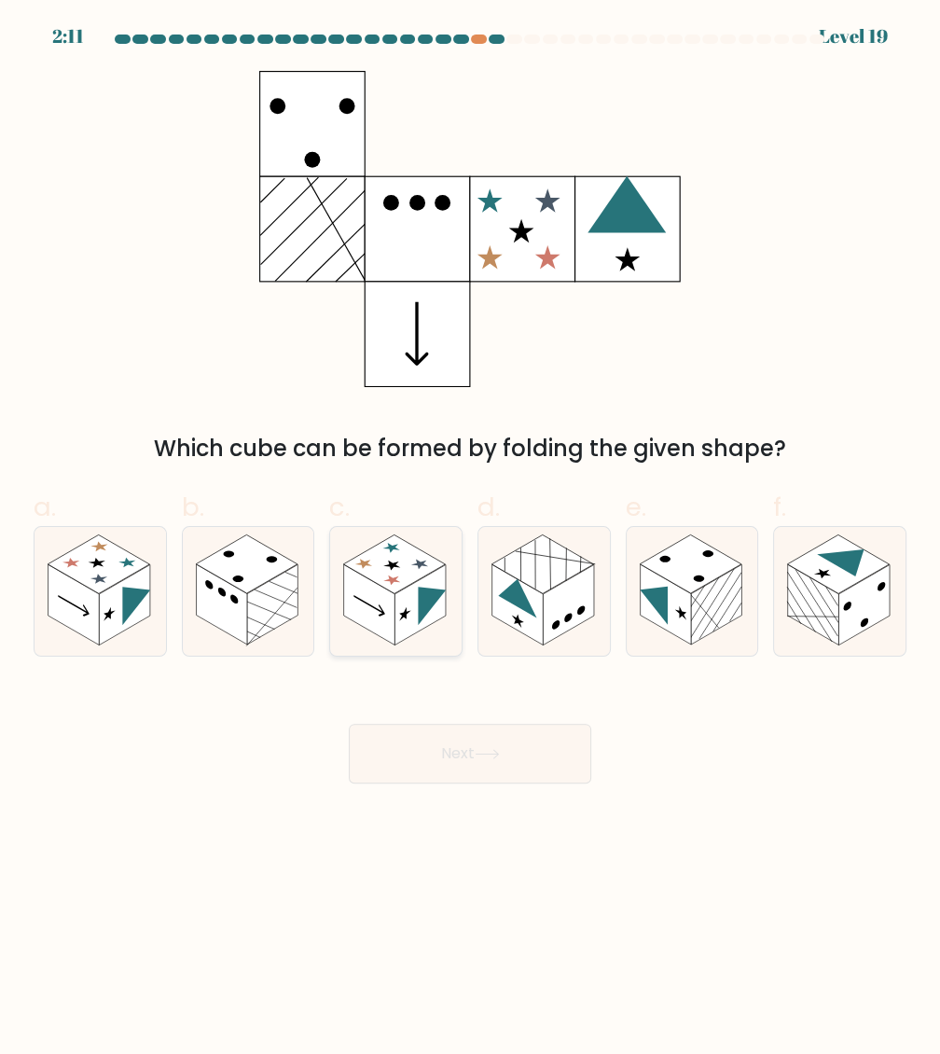
click at [372, 614] on rect at bounding box center [369, 604] width 51 height 80
click at [470, 539] on input "c." at bounding box center [470, 533] width 1 height 12
radio input "true"
click at [898, 125] on div "Which cube can be formed by folding the given shape?" at bounding box center [469, 268] width 895 height 394
click at [522, 751] on button "Next" at bounding box center [470, 753] width 242 height 60
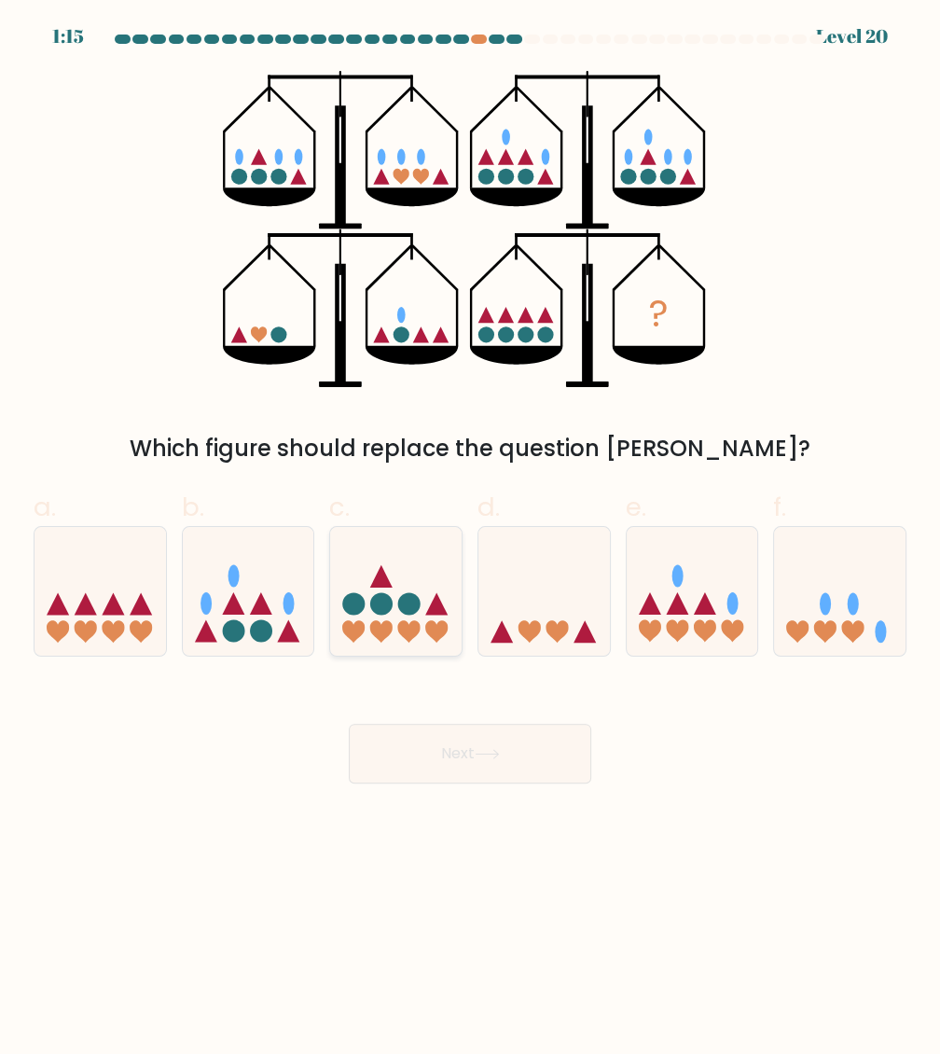
click at [394, 633] on icon at bounding box center [395, 591] width 131 height 109
click at [470, 539] on input "c." at bounding box center [470, 533] width 1 height 12
radio input "true"
click at [416, 743] on button "Next" at bounding box center [470, 753] width 242 height 60
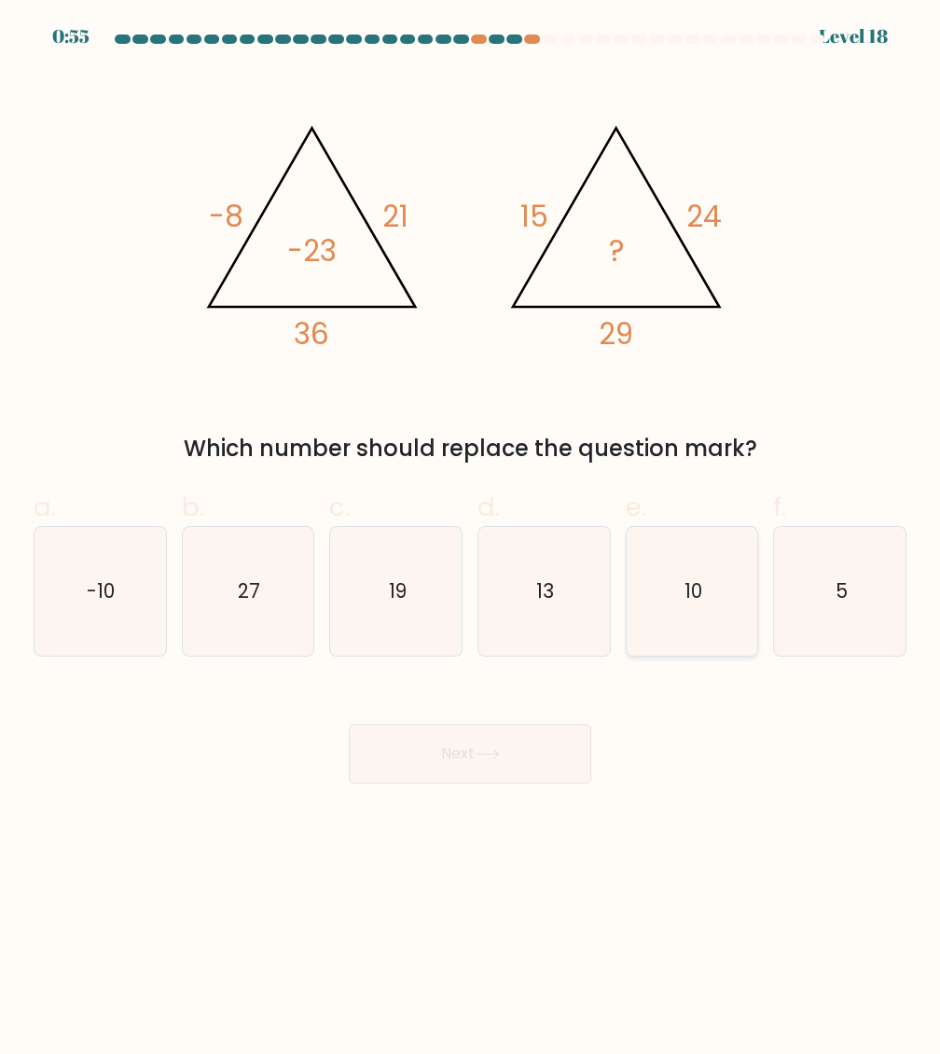
click at [658, 544] on icon "10" at bounding box center [691, 591] width 129 height 129
click at [471, 539] on input "e. 10" at bounding box center [470, 533] width 1 height 12
radio input "true"
click at [517, 737] on button "Next" at bounding box center [470, 753] width 242 height 60
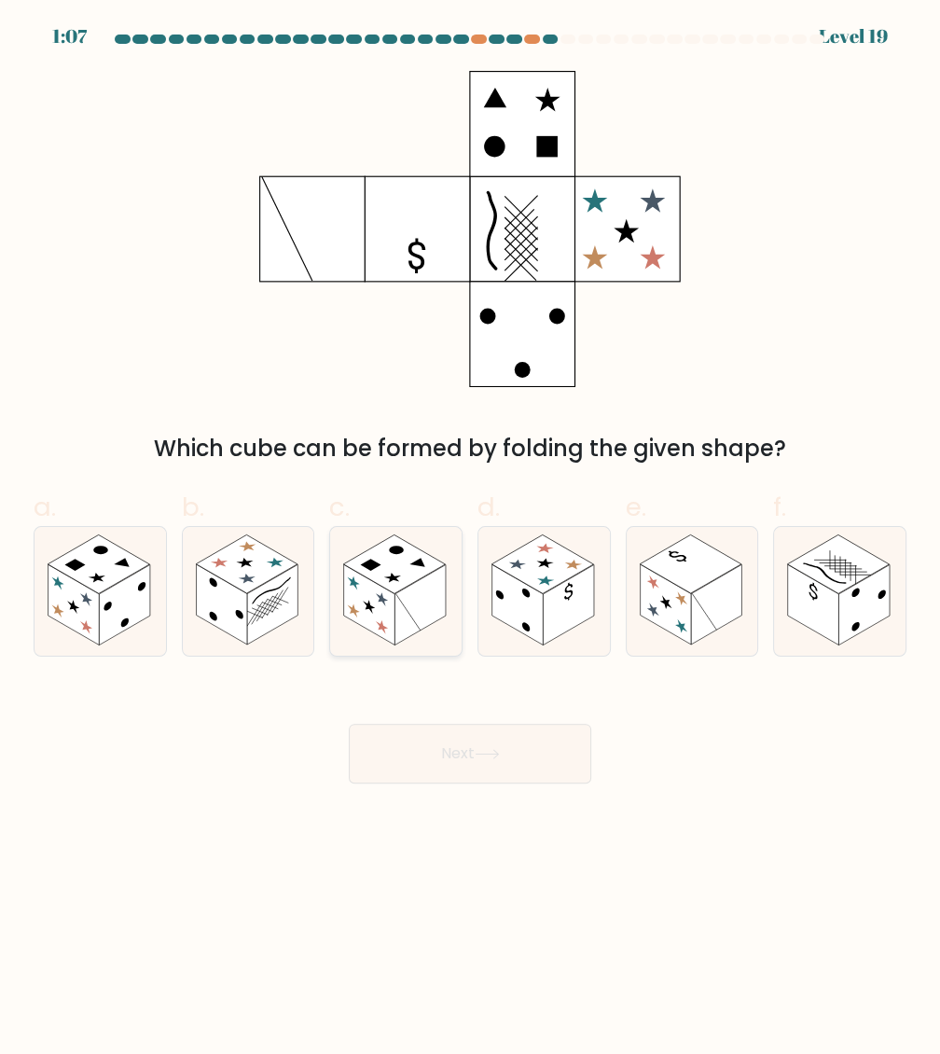
click at [422, 601] on rect at bounding box center [420, 605] width 51 height 80
click at [470, 539] on input "c." at bounding box center [470, 533] width 1 height 12
radio input "true"
click at [517, 736] on button "Next" at bounding box center [470, 753] width 242 height 60
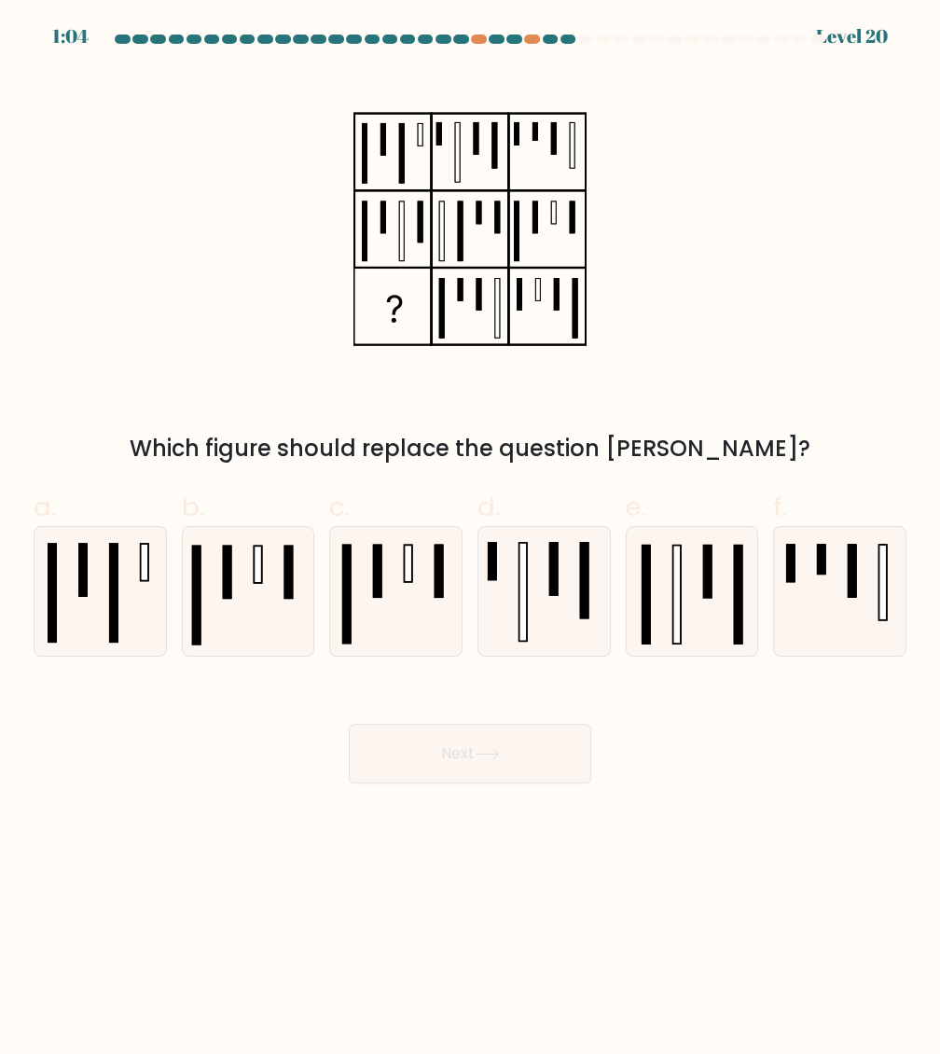
click at [508, 737] on button "Next" at bounding box center [470, 753] width 242 height 60
click at [762, 409] on div "Which figure should replace the question [PERSON_NAME]?" at bounding box center [469, 268] width 895 height 394
click at [709, 646] on icon at bounding box center [691, 591] width 129 height 129
click at [471, 539] on input "e." at bounding box center [470, 533] width 1 height 12
radio input "true"
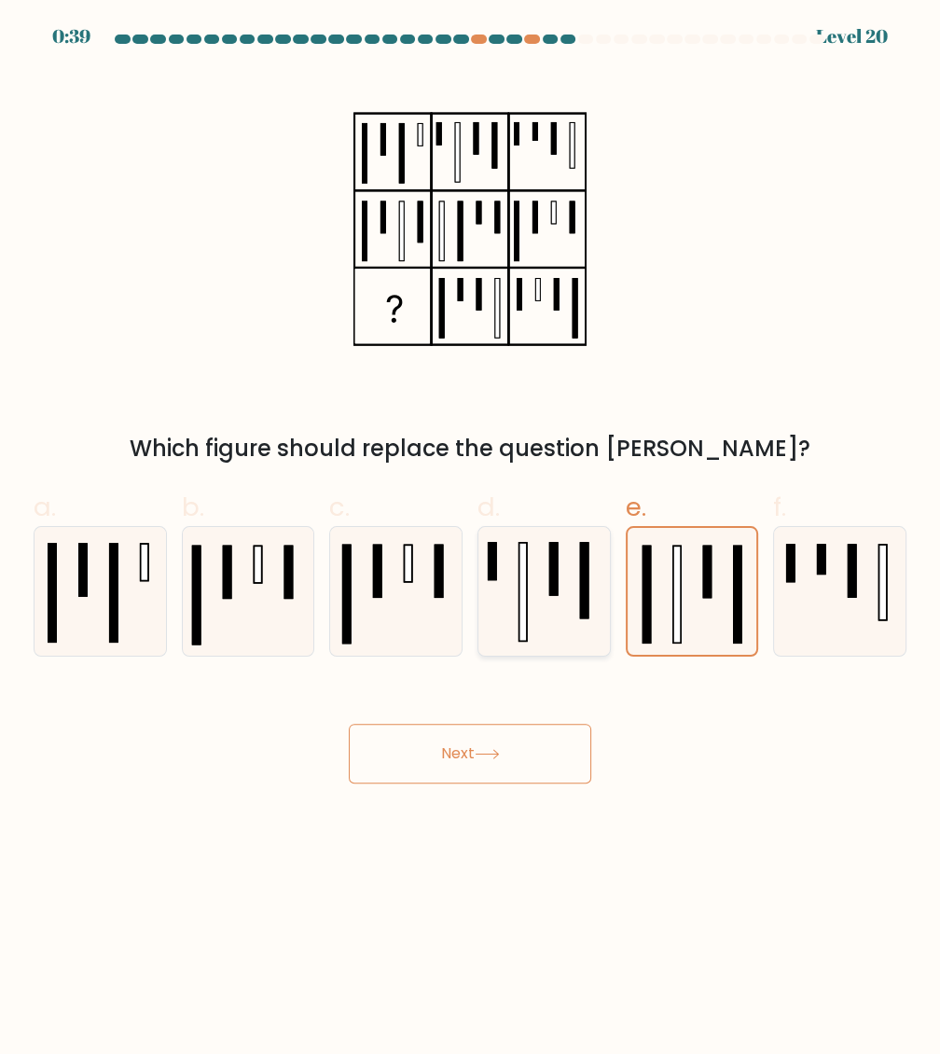
click at [524, 627] on rect at bounding box center [522, 592] width 7 height 98
click at [471, 539] on input "d." at bounding box center [470, 533] width 1 height 12
radio input "true"
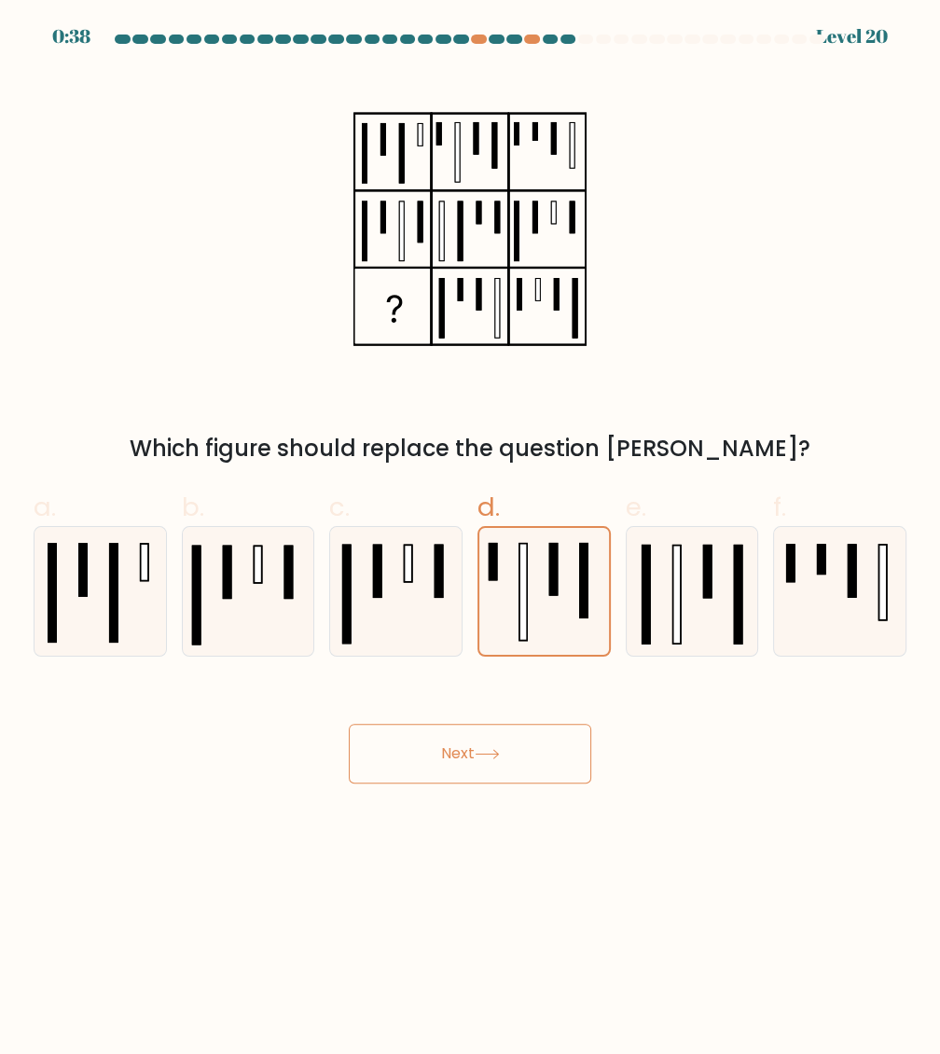
click at [483, 745] on button "Next" at bounding box center [470, 753] width 242 height 60
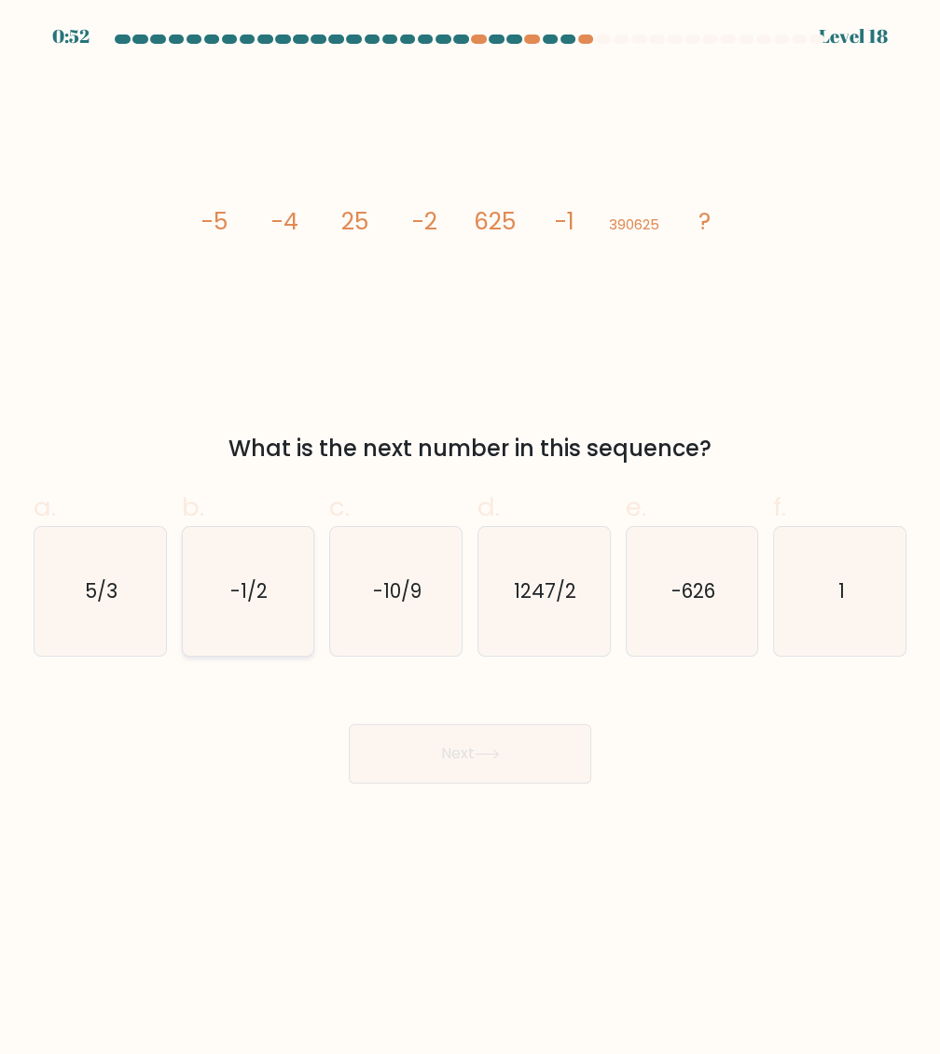
click at [239, 561] on icon "-1/2" at bounding box center [248, 591] width 129 height 129
click at [470, 539] on input "b. -1/2" at bounding box center [470, 533] width 1 height 12
radio input "true"
click at [543, 739] on button "Next" at bounding box center [470, 753] width 242 height 60
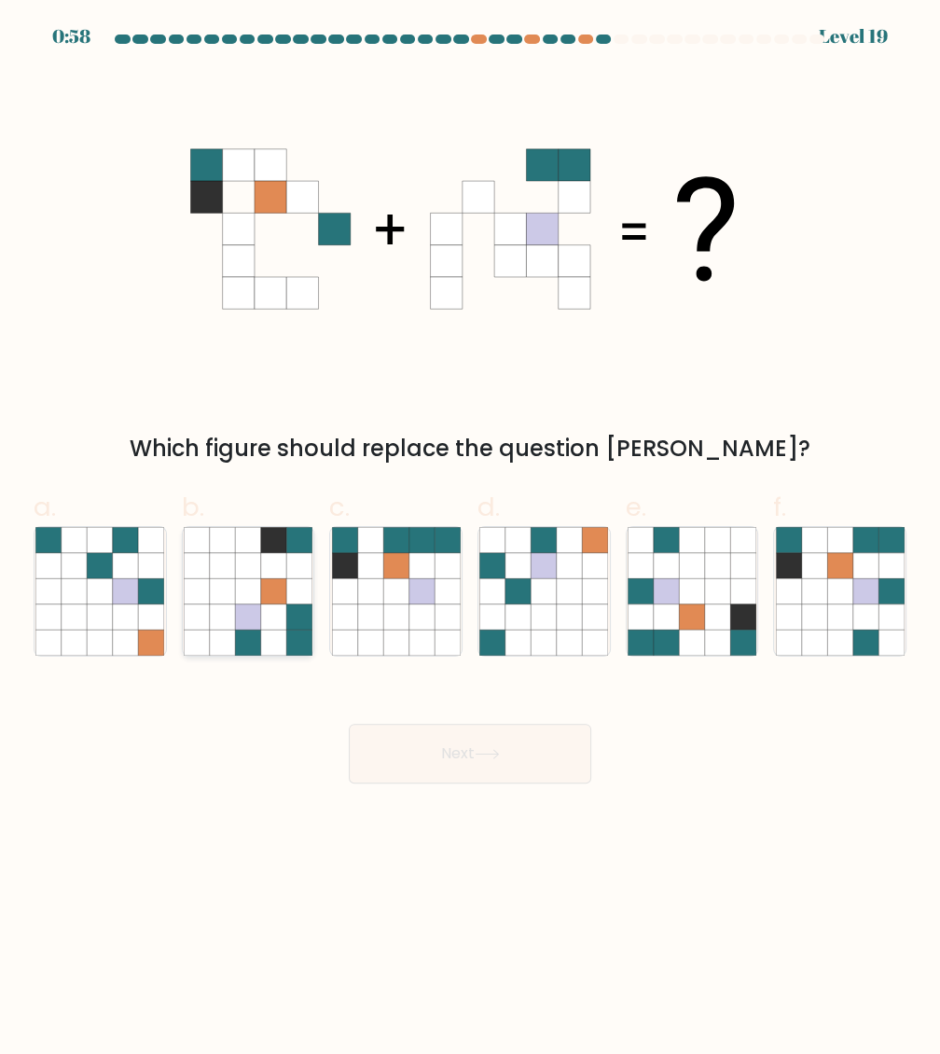
click at [215, 599] on icon at bounding box center [222, 591] width 25 height 25
click at [470, 539] on input "b." at bounding box center [470, 533] width 1 height 12
radio input "true"
click at [484, 748] on button "Next" at bounding box center [470, 753] width 242 height 60
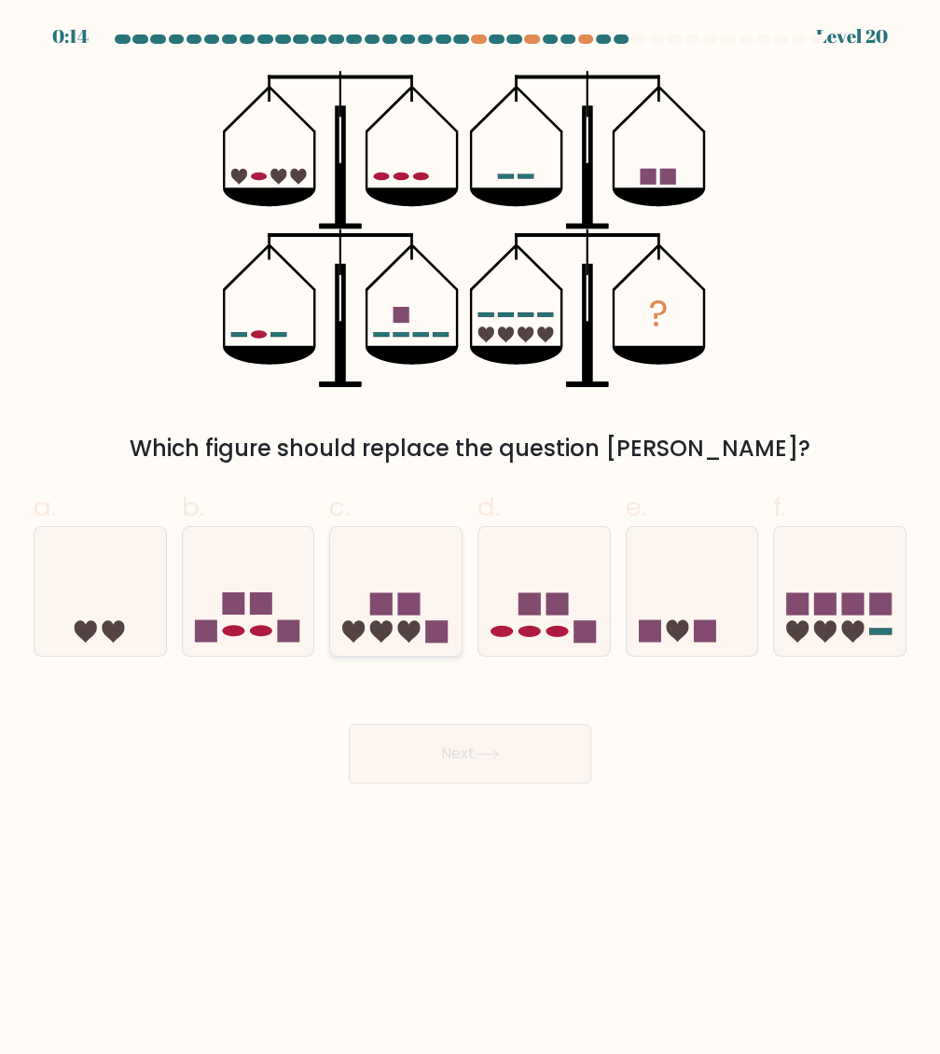
click at [410, 597] on rect at bounding box center [408, 603] width 22 height 22
click at [470, 539] on input "c." at bounding box center [470, 533] width 1 height 12
radio input "true"
click at [496, 741] on button "Next" at bounding box center [470, 753] width 242 height 60
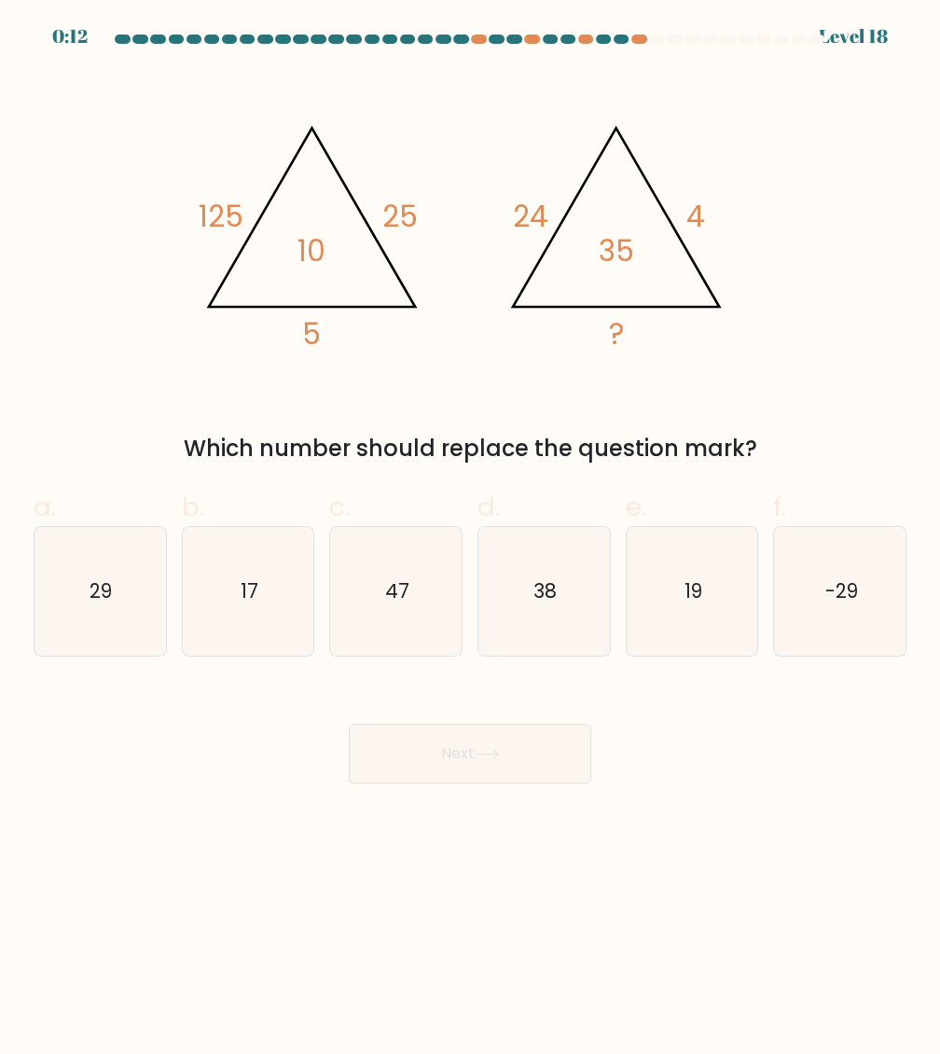
click at [496, 740] on button "Next" at bounding box center [470, 753] width 242 height 60
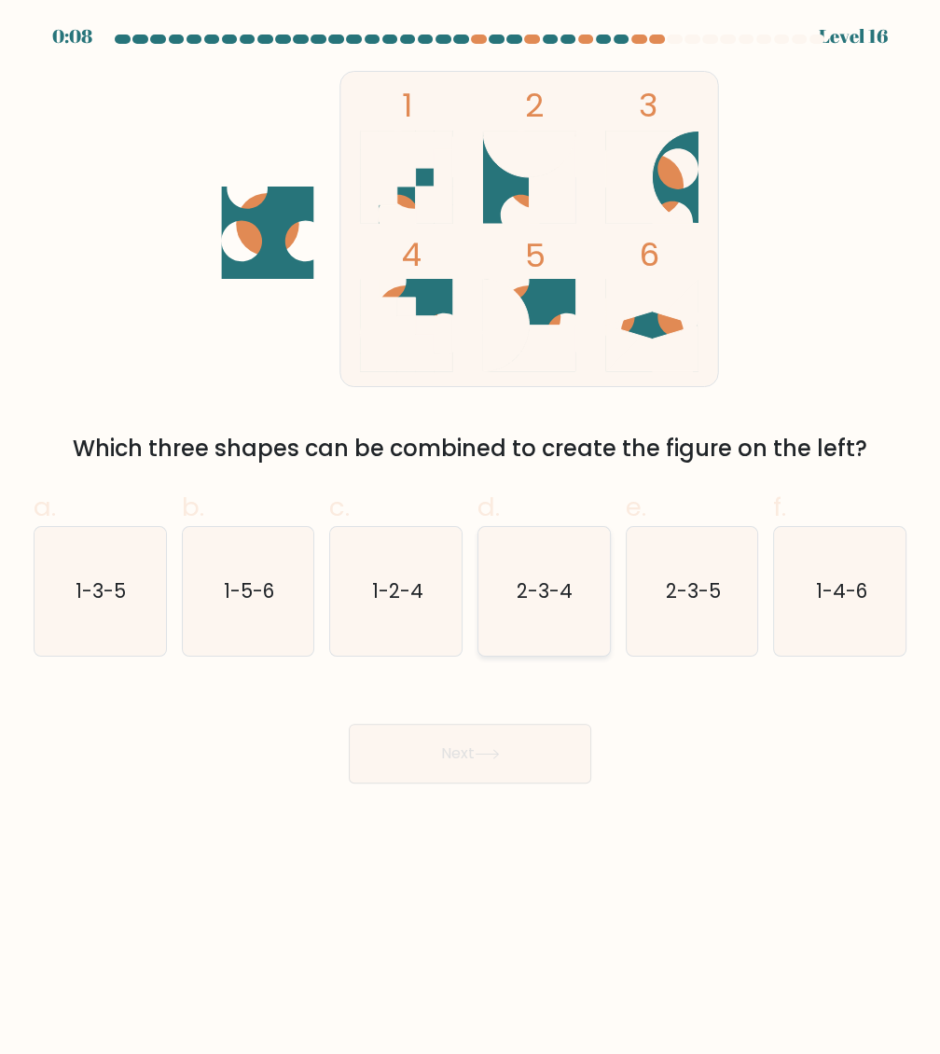
click at [509, 563] on icon "2-3-4" at bounding box center [543, 591] width 129 height 129
click at [471, 539] on input "d. 2-3-4" at bounding box center [470, 533] width 1 height 12
radio input "true"
click at [568, 743] on button "Next" at bounding box center [470, 753] width 242 height 60
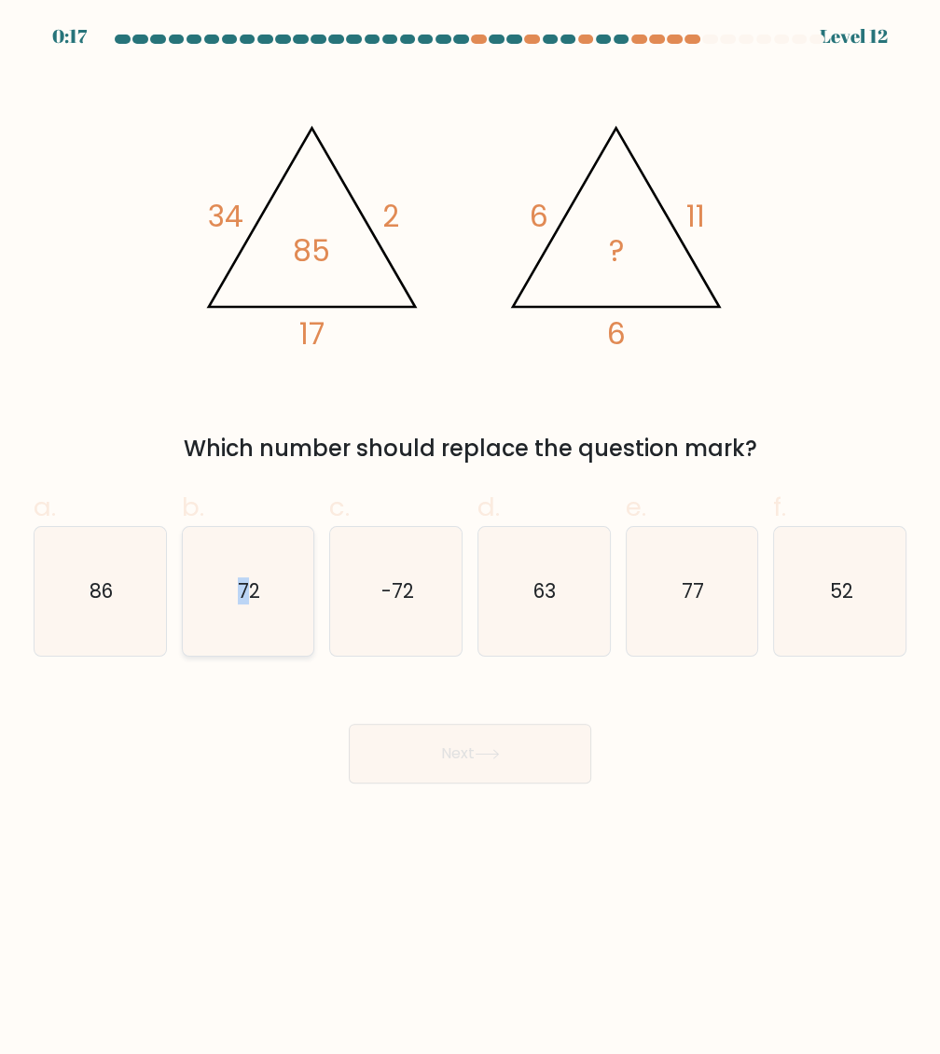
drag, startPoint x: 242, startPoint y: 631, endPoint x: 229, endPoint y: 625, distance: 14.6
click at [229, 625] on icon "72" at bounding box center [248, 591] width 129 height 129
click at [274, 598] on icon "72" at bounding box center [248, 591] width 129 height 129
click at [470, 539] on input "b. 72" at bounding box center [470, 533] width 1 height 12
radio input "true"
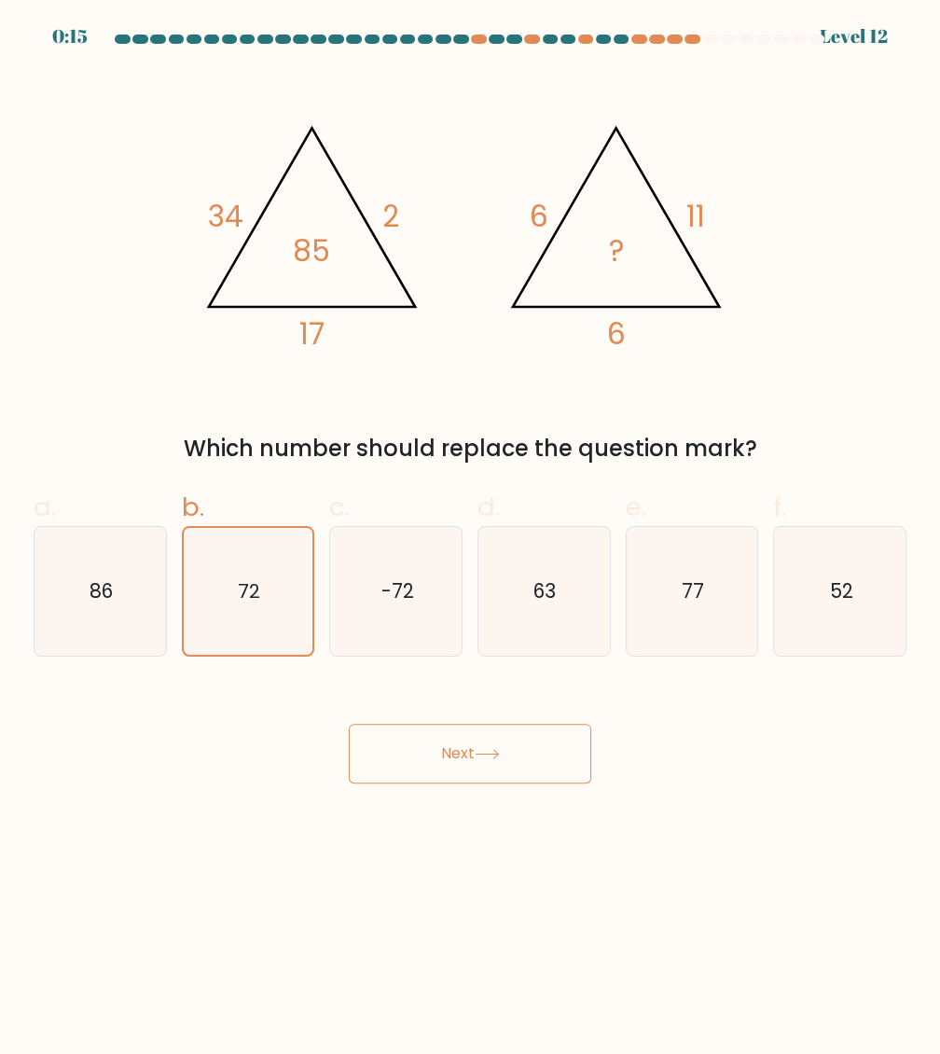
click at [410, 758] on button "Next" at bounding box center [470, 753] width 242 height 60
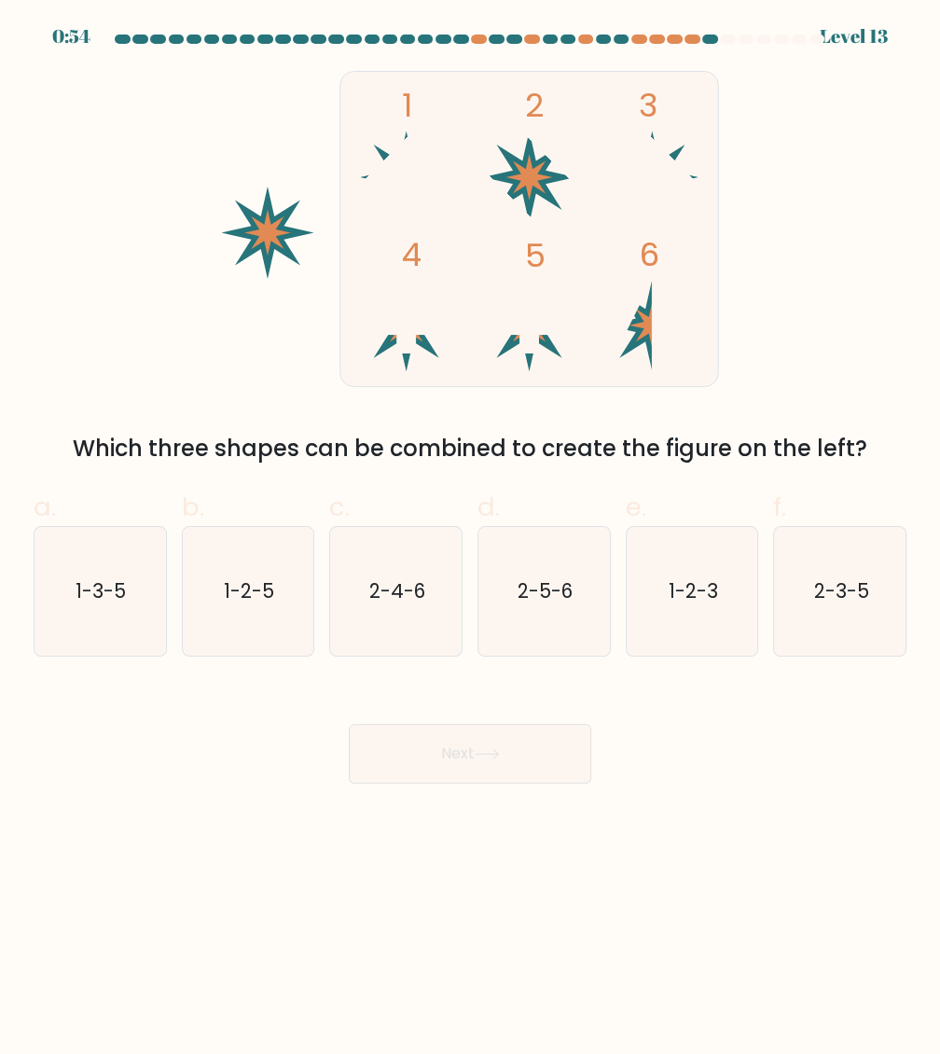
drag, startPoint x: 373, startPoint y: 683, endPoint x: 683, endPoint y: 424, distance: 404.4
click at [683, 424] on div "1 2 3 4 5 6 Which three shapes can be combined to create the figure on the left?" at bounding box center [469, 268] width 895 height 394
click at [682, 614] on icon "1-2-3" at bounding box center [691, 591] width 129 height 129
click at [471, 539] on input "e. 1-2-3" at bounding box center [470, 533] width 1 height 12
radio input "true"
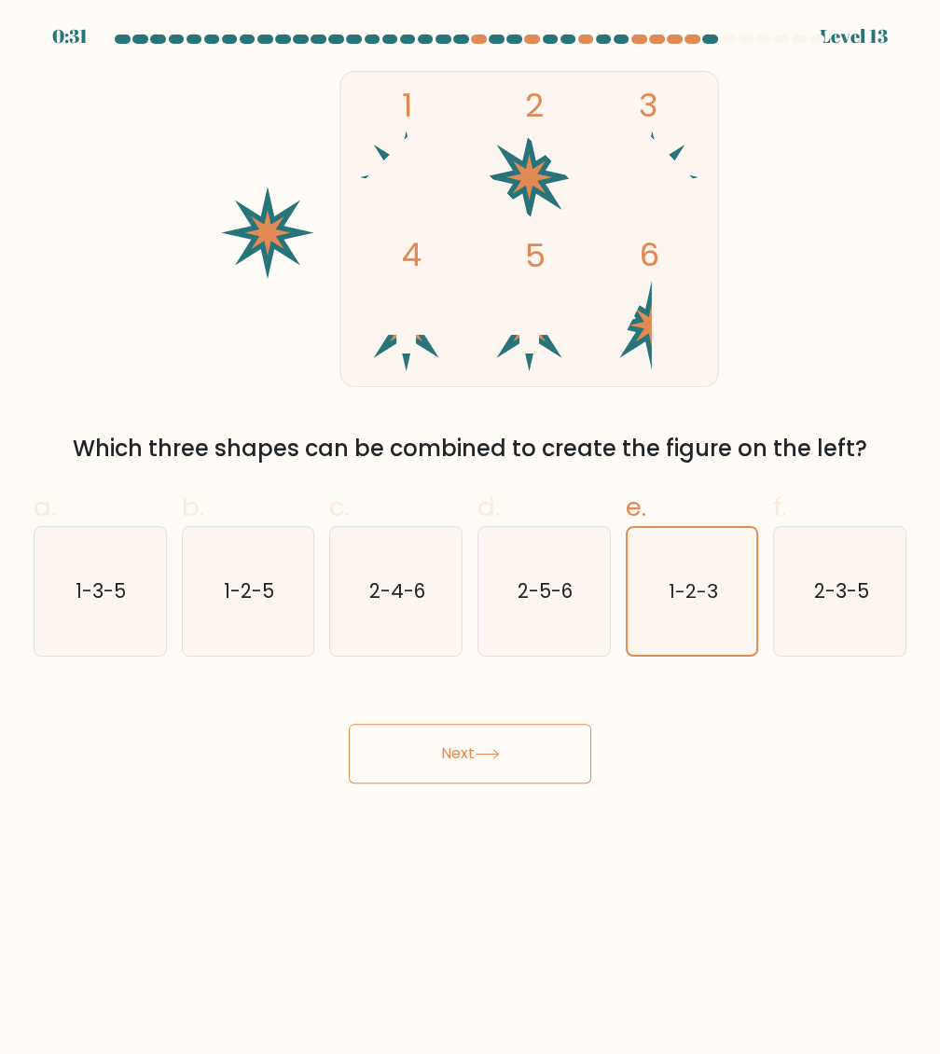
click at [572, 742] on button "Next" at bounding box center [470, 753] width 242 height 60
drag, startPoint x: 557, startPoint y: 748, endPoint x: 546, endPoint y: 765, distance: 19.7
click at [546, 765] on button "Next" at bounding box center [470, 753] width 242 height 60
click at [494, 770] on button "Next" at bounding box center [470, 753] width 242 height 60
drag, startPoint x: 490, startPoint y: 758, endPoint x: 475, endPoint y: 739, distance: 23.9
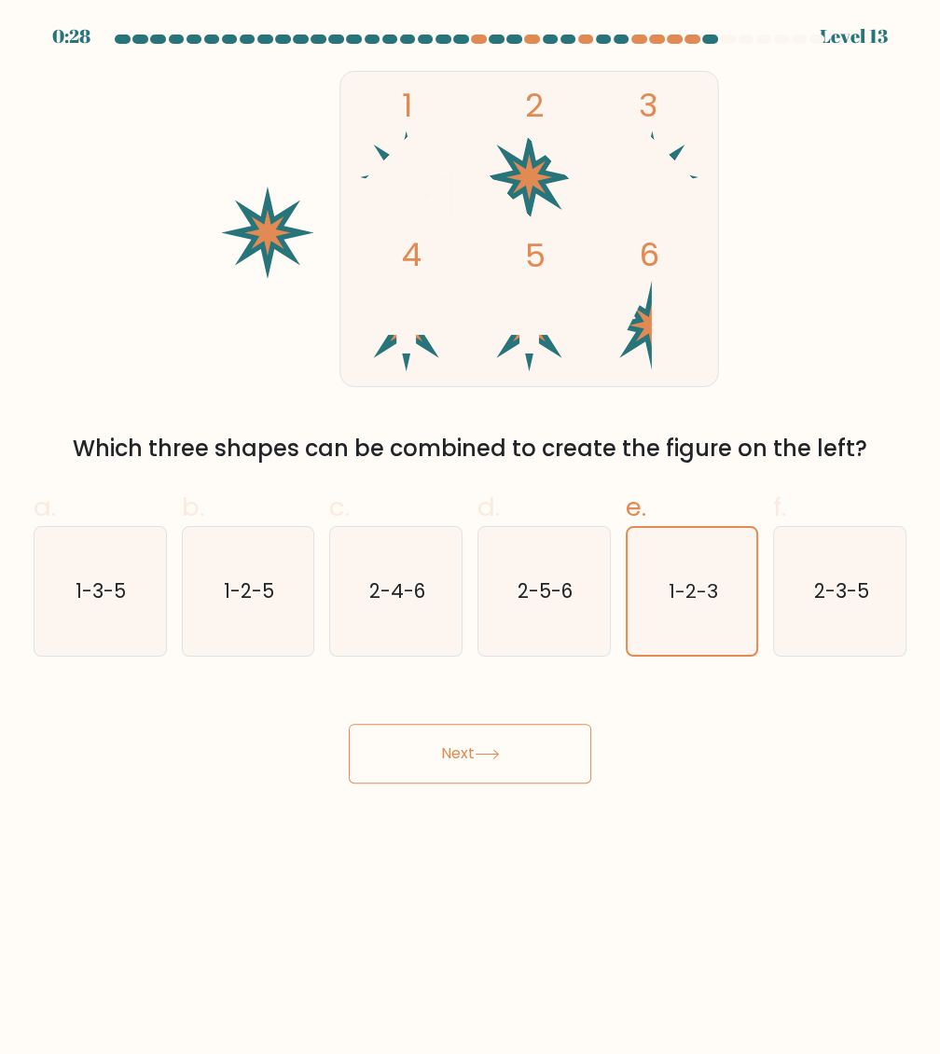
click at [475, 739] on button "Next" at bounding box center [470, 753] width 242 height 60
drag, startPoint x: 595, startPoint y: 589, endPoint x: 581, endPoint y: 614, distance: 28.8
click at [581, 614] on icon "2-5-6" at bounding box center [543, 591] width 129 height 129
click at [471, 539] on input "d. 2-5-6" at bounding box center [470, 533] width 1 height 12
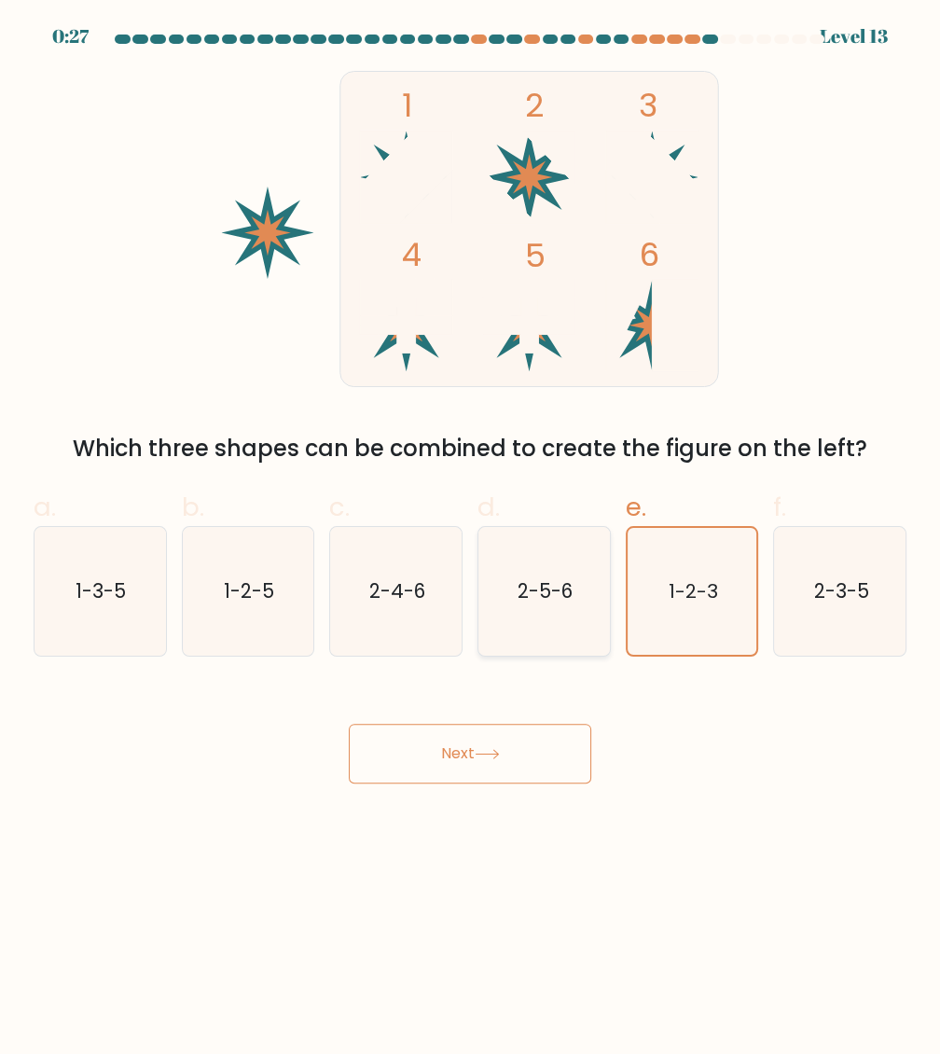
radio input "true"
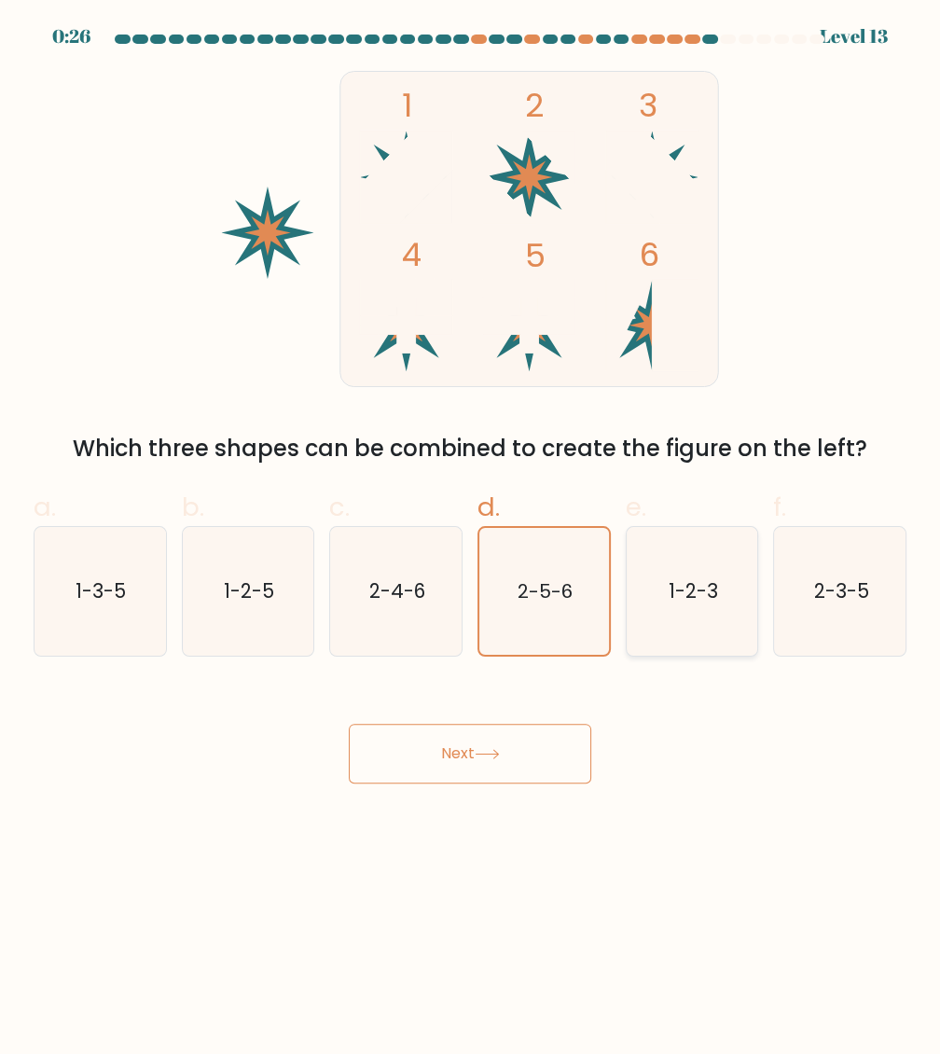
drag, startPoint x: 755, startPoint y: 630, endPoint x: 709, endPoint y: 615, distance: 48.1
click at [747, 627] on div "e. 1-2-3" at bounding box center [692, 572] width 148 height 169
click at [645, 642] on icon "1-2-3" at bounding box center [691, 591] width 129 height 129
click at [471, 539] on input "e. 1-2-3" at bounding box center [470, 533] width 1 height 12
radio input "true"
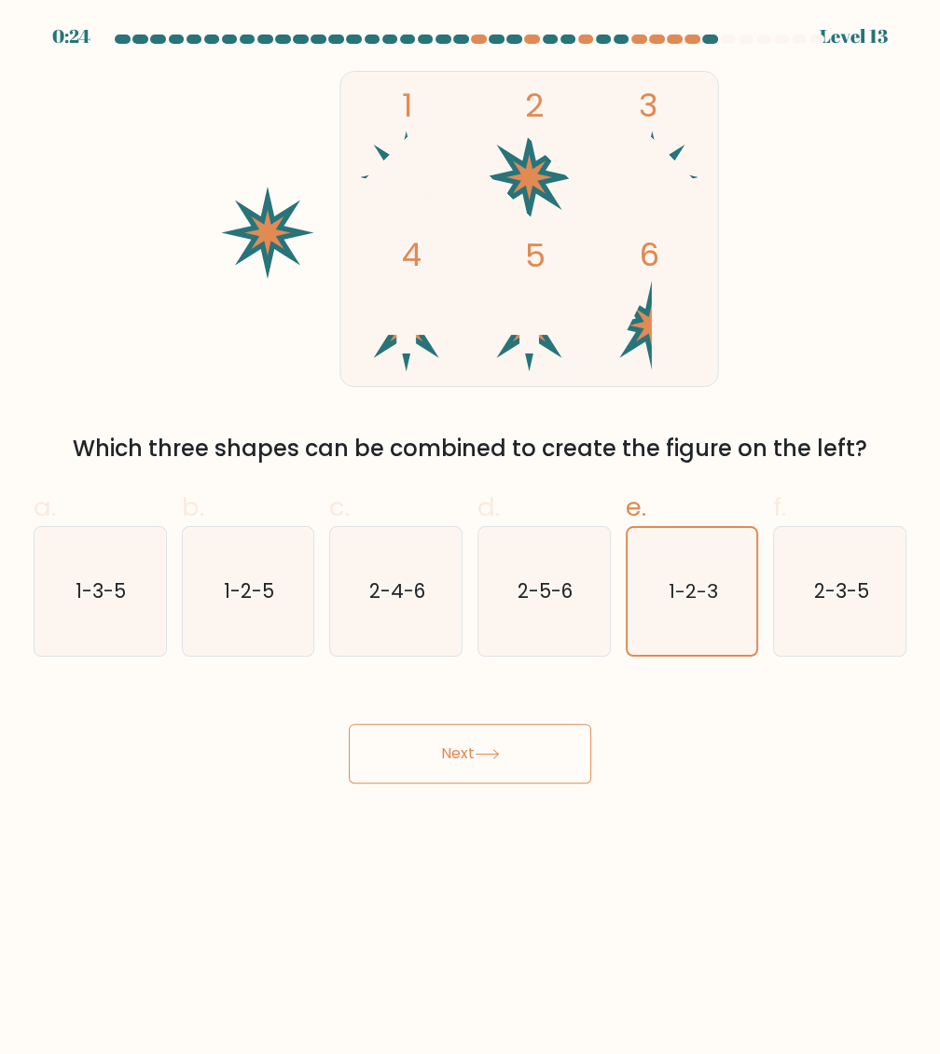
click at [488, 741] on button "Next" at bounding box center [470, 753] width 242 height 60
click at [486, 739] on button "Next" at bounding box center [470, 753] width 242 height 60
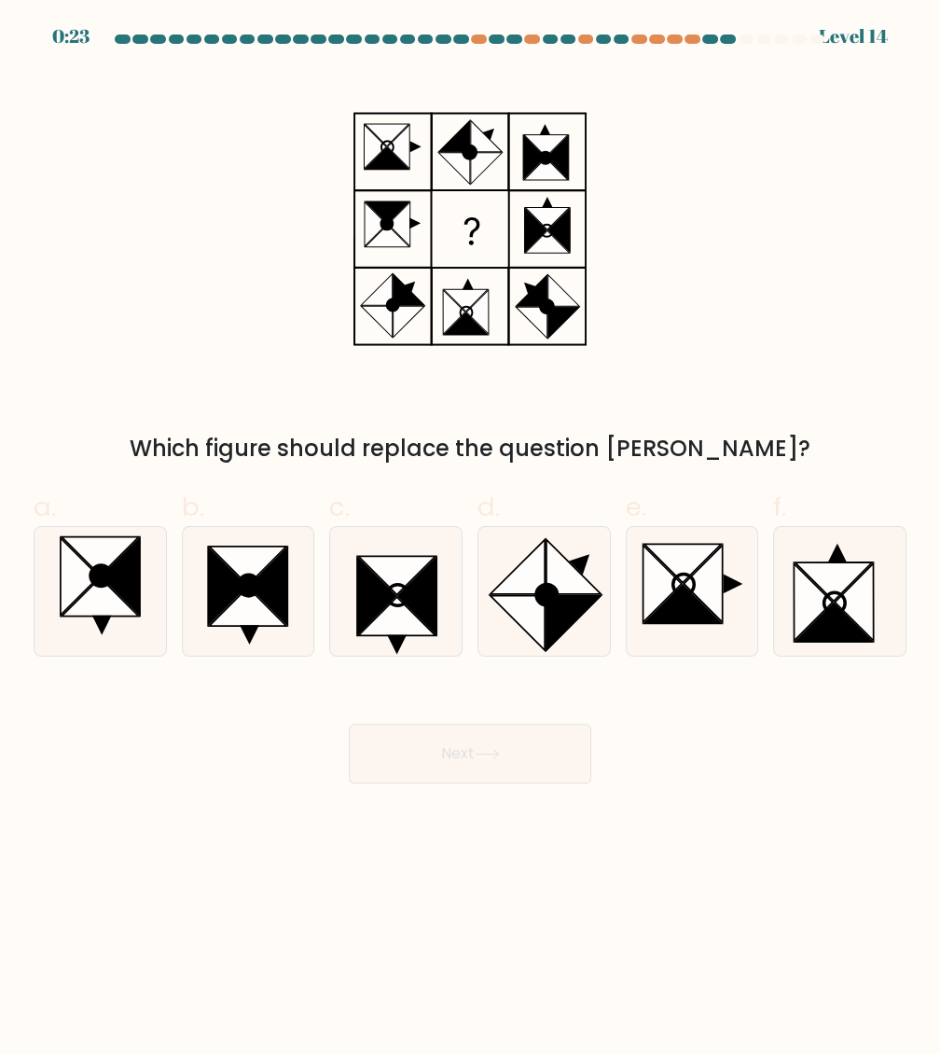
click at [456, 757] on button "Next" at bounding box center [470, 753] width 242 height 60
click at [584, 240] on rect at bounding box center [546, 228] width 77 height 77
click at [546, 558] on icon at bounding box center [573, 567] width 54 height 54
click at [471, 539] on input "d." at bounding box center [470, 533] width 1 height 12
radio input "true"
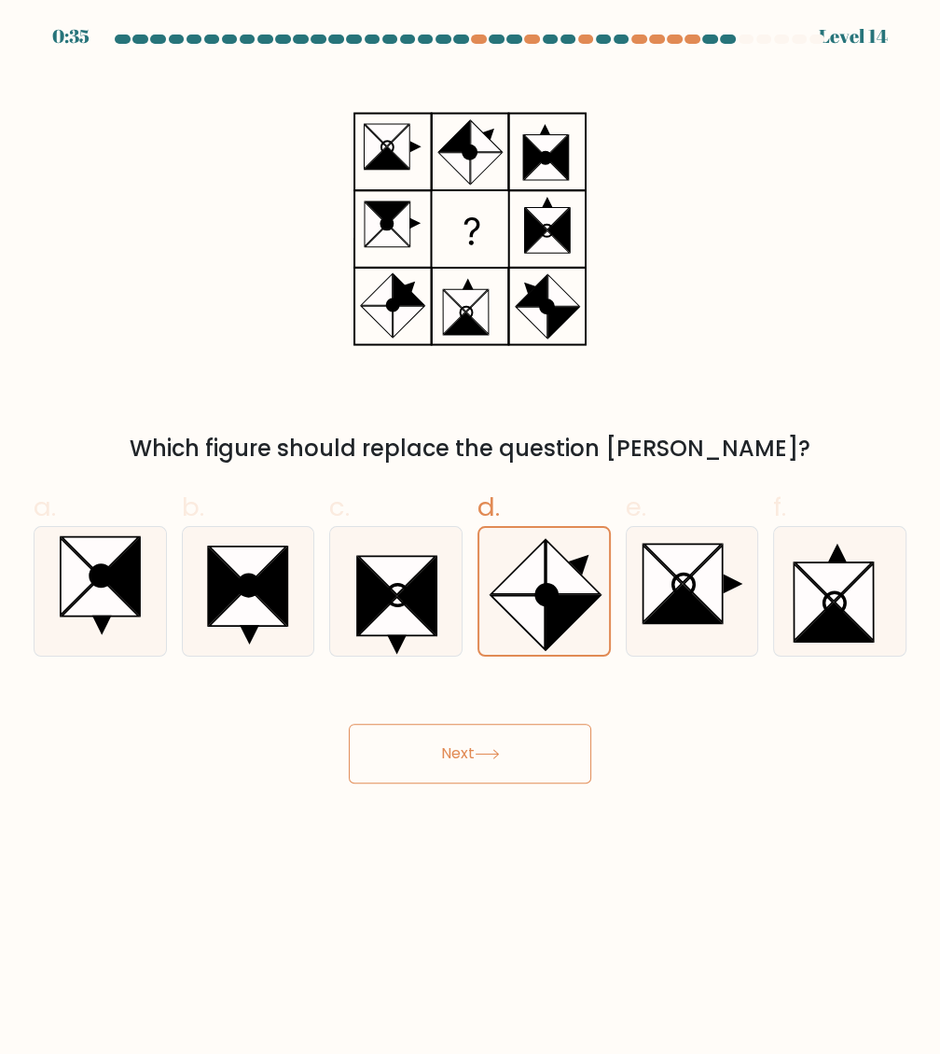
click at [379, 757] on button "Next" at bounding box center [470, 753] width 242 height 60
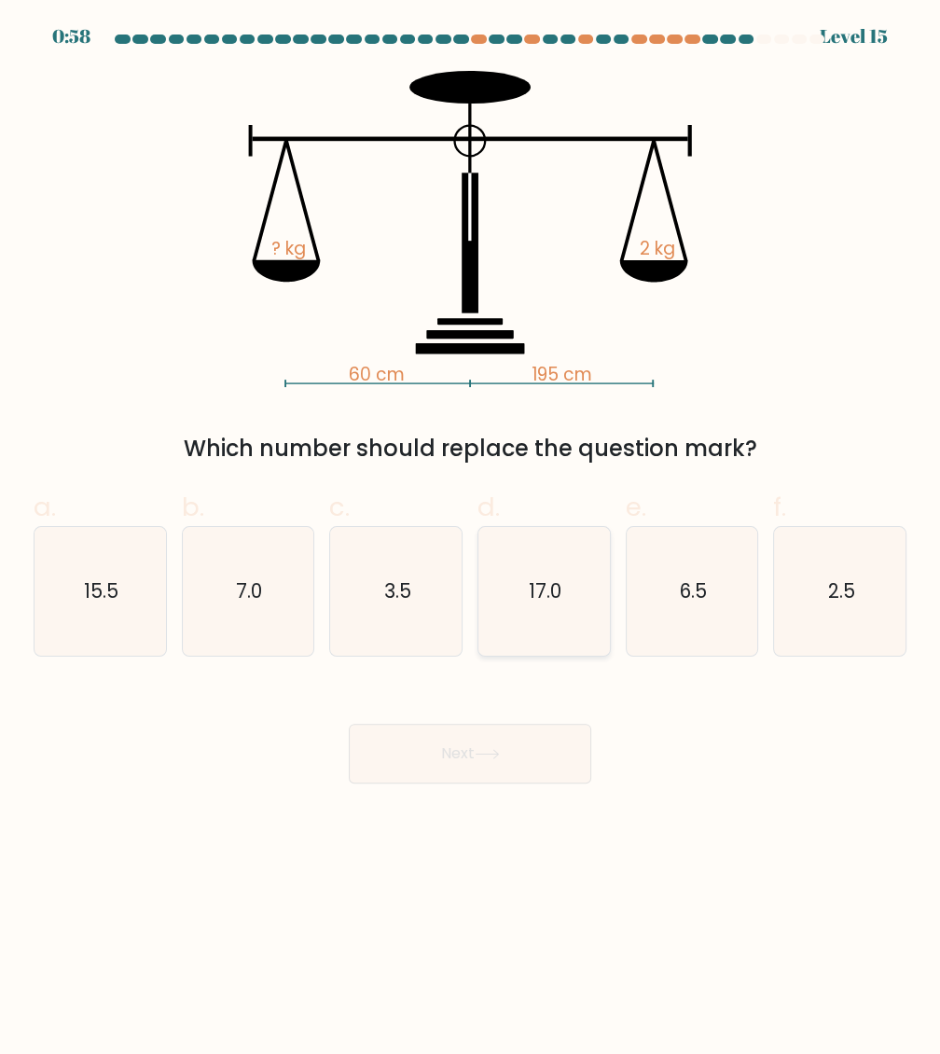
click at [583, 584] on icon "17.0" at bounding box center [543, 591] width 129 height 129
click at [471, 539] on input "d. 17.0" at bounding box center [470, 533] width 1 height 12
radio input "true"
click at [425, 728] on button "Next" at bounding box center [470, 753] width 242 height 60
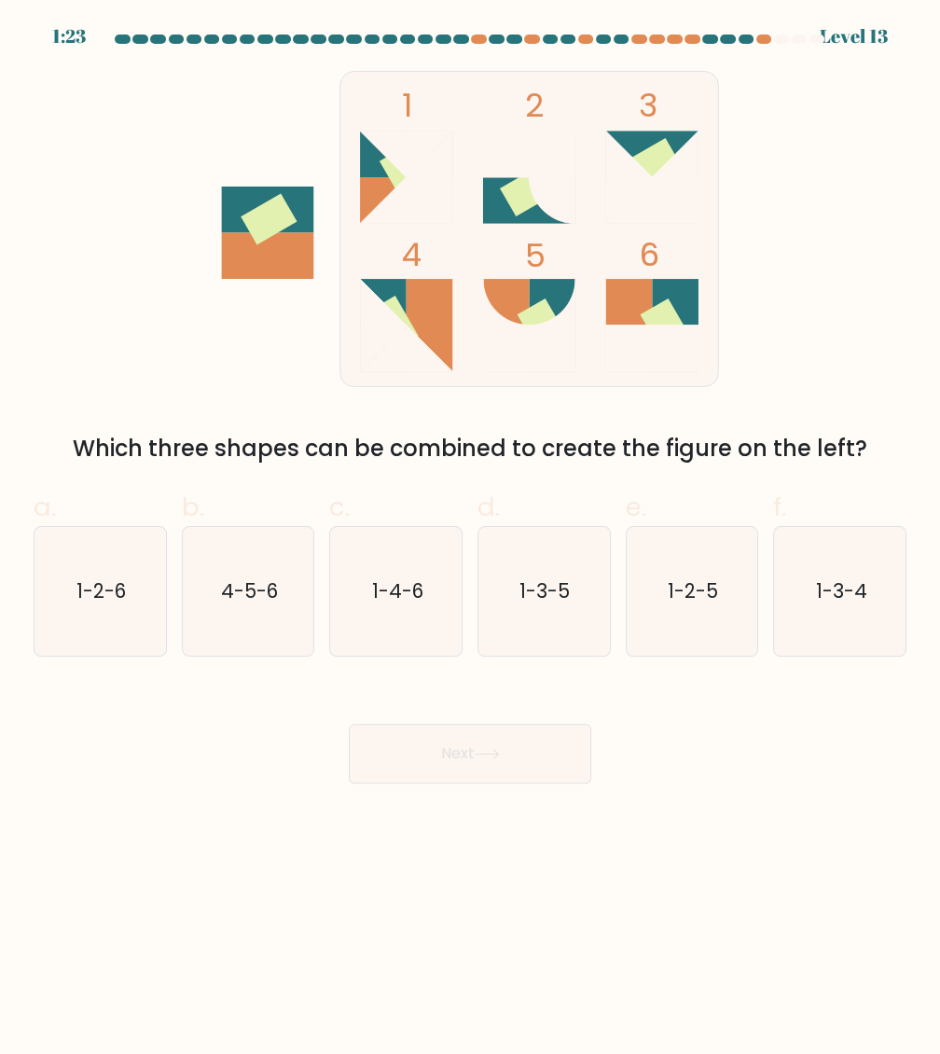
click at [404, 150] on icon at bounding box center [406, 154] width 92 height 47
click at [817, 561] on icon "1-3-4" at bounding box center [840, 591] width 129 height 129
click at [471, 539] on input "f. 1-3-4" at bounding box center [470, 533] width 1 height 12
radio input "true"
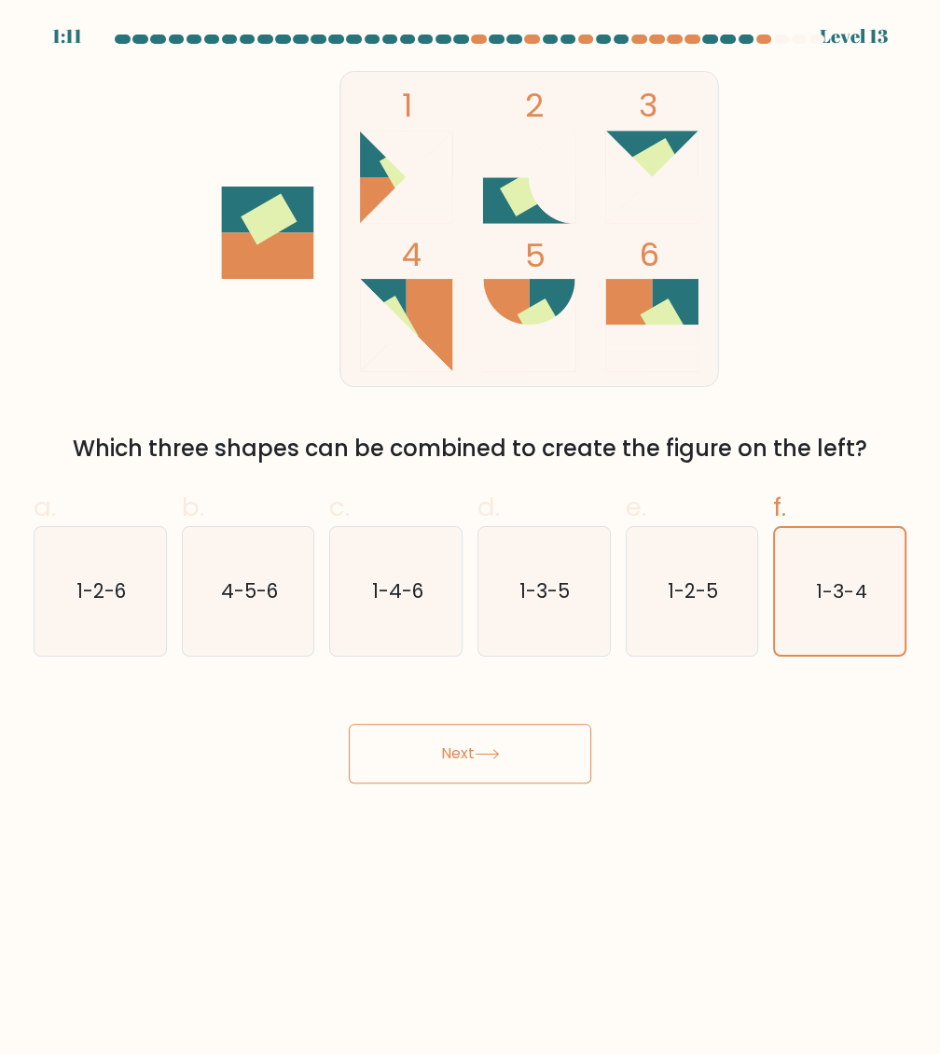
click at [448, 739] on button "Next" at bounding box center [470, 753] width 242 height 60
drag, startPoint x: 475, startPoint y: 750, endPoint x: 490, endPoint y: 749, distance: 14.9
click at [483, 750] on button "Next" at bounding box center [470, 753] width 242 height 60
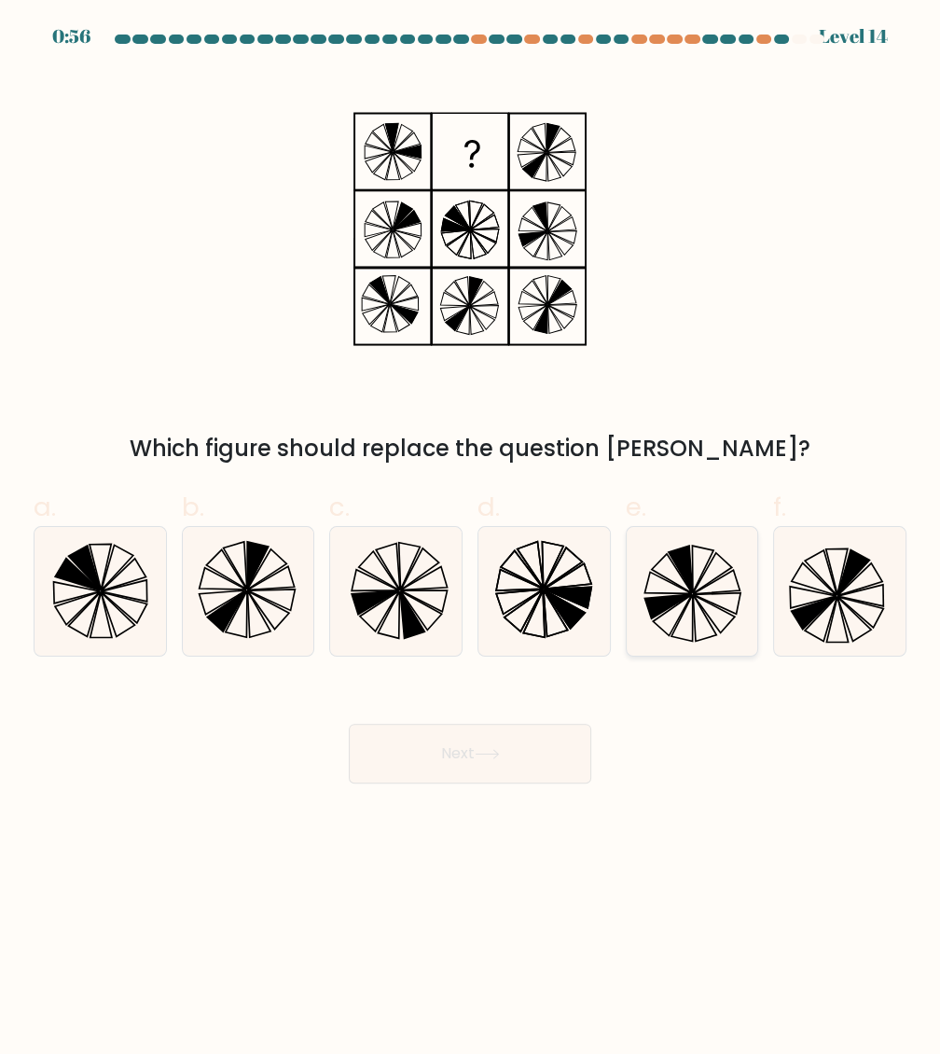
click at [681, 613] on icon at bounding box center [672, 615] width 39 height 41
click at [471, 539] on input "e." at bounding box center [470, 533] width 1 height 12
radio input "true"
click at [561, 756] on button "Next" at bounding box center [470, 753] width 242 height 60
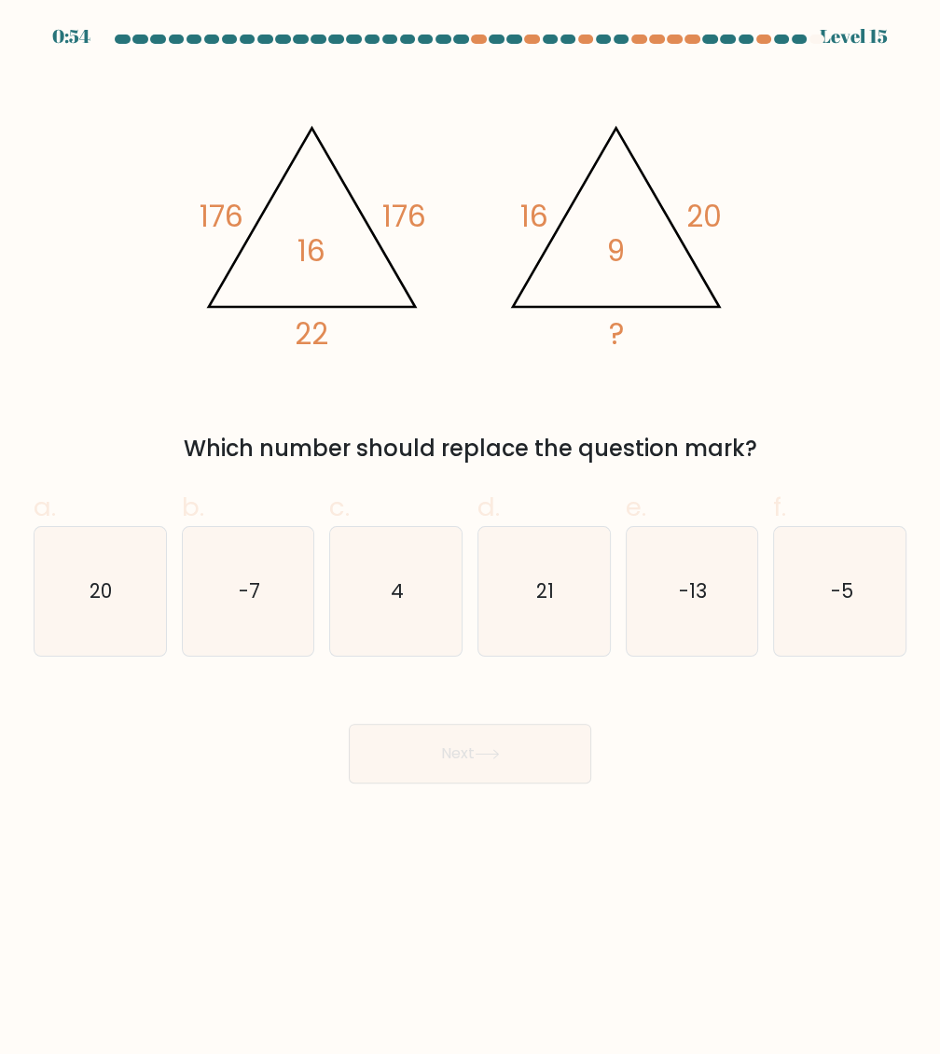
click at [539, 769] on button "Next" at bounding box center [470, 753] width 242 height 60
click at [558, 619] on icon "21" at bounding box center [543, 591] width 129 height 129
click at [471, 539] on input "d. 21" at bounding box center [470, 533] width 1 height 12
radio input "true"
click at [481, 760] on button "Next" at bounding box center [470, 753] width 242 height 60
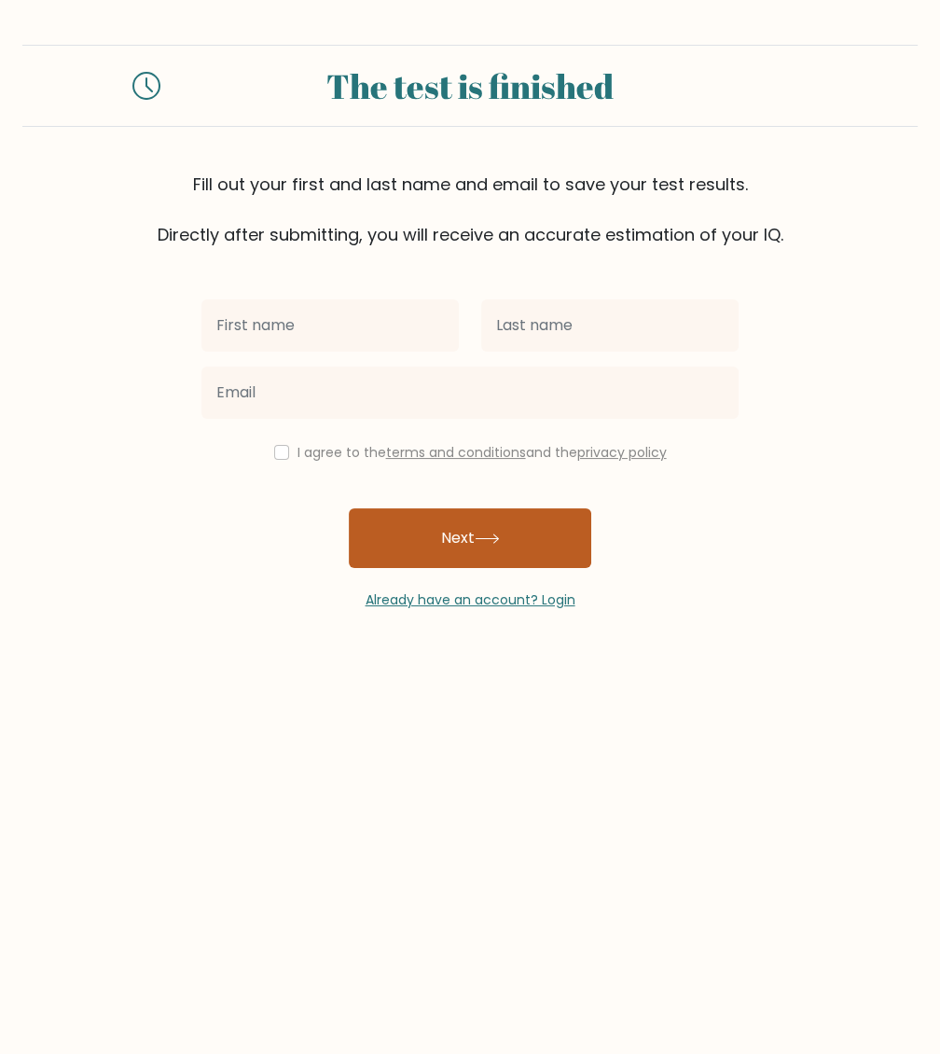
click at [444, 523] on button "Next" at bounding box center [470, 538] width 242 height 60
